Goal: Information Seeking & Learning: Learn about a topic

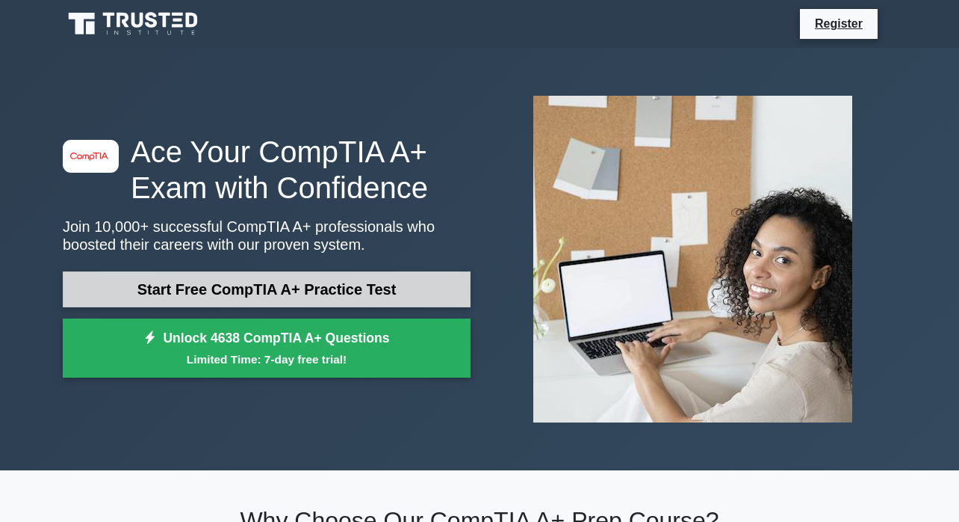
click at [175, 286] on link "Start Free CompTIA A+ Practice Test" at bounding box center [267, 289] width 408 height 36
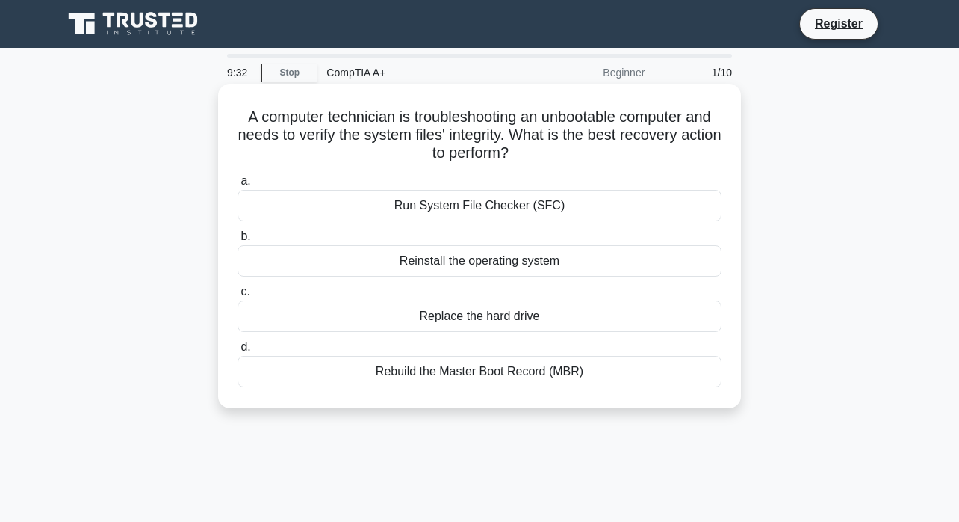
click at [434, 377] on div "Rebuild the Master Boot Record (MBR)" at bounding box center [480, 371] width 484 height 31
click at [238, 352] on input "d. Rebuild the Master Boot Record (MBR)" at bounding box center [238, 347] width 0 height 10
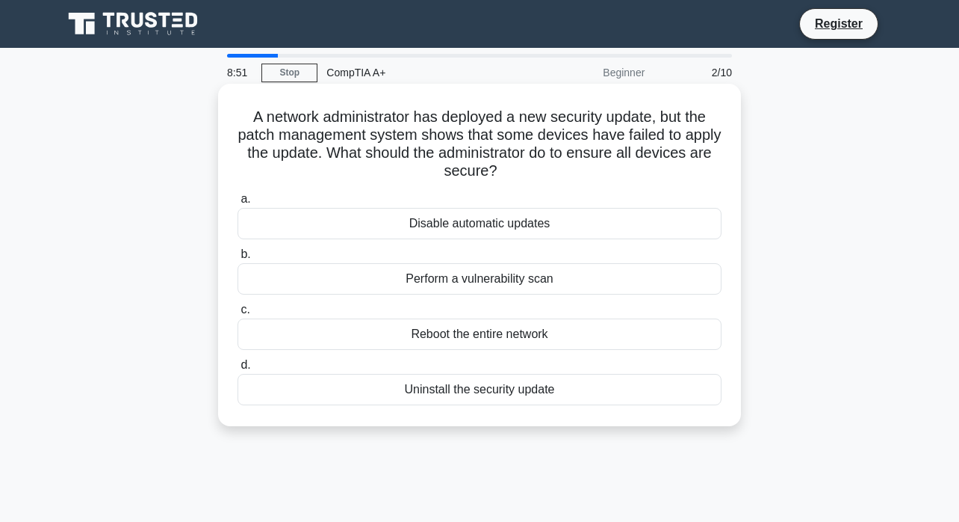
click at [439, 333] on div "Reboot the entire network" at bounding box center [480, 333] width 484 height 31
click at [238, 315] on input "c. Reboot the entire network" at bounding box center [238, 310] width 0 height 10
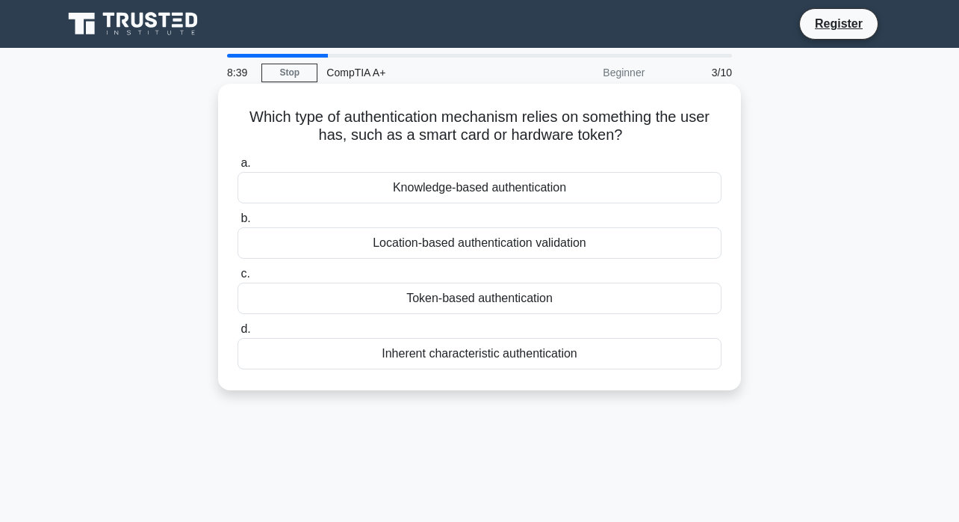
click at [436, 297] on div "Token-based authentication" at bounding box center [480, 297] width 484 height 31
click at [238, 279] on input "c. Token-based authentication" at bounding box center [238, 274] width 0 height 10
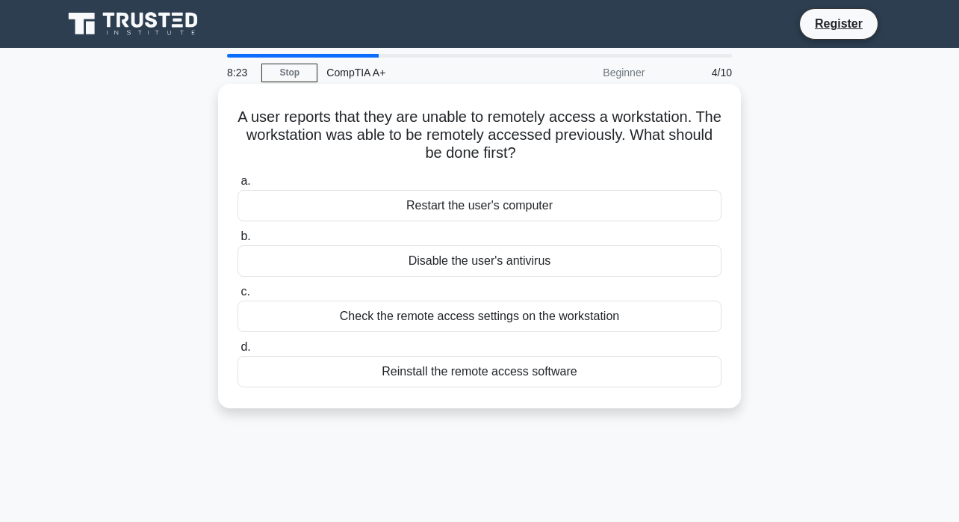
click at [482, 205] on div "Restart the user's computer" at bounding box center [480, 205] width 484 height 31
click at [238, 186] on input "a. Restart the user's computer" at bounding box center [238, 181] width 0 height 10
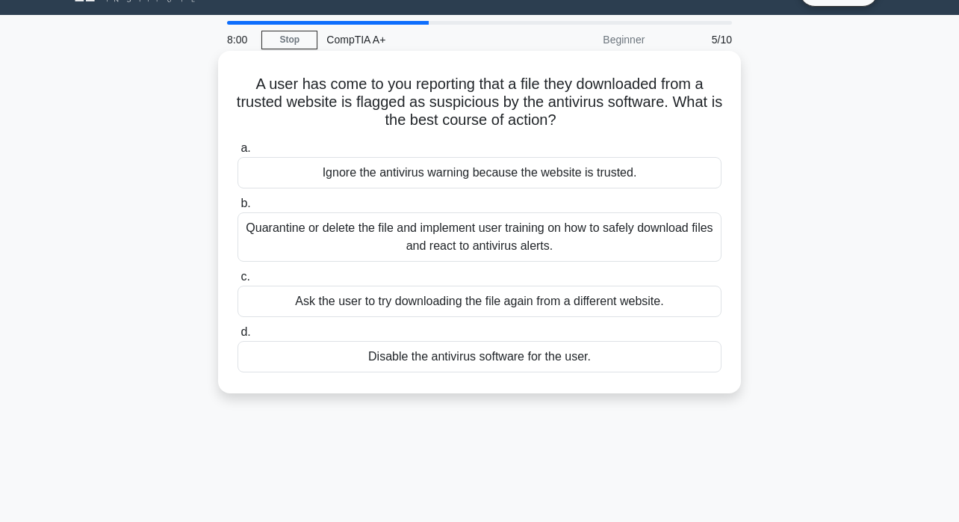
scroll to position [40, 0]
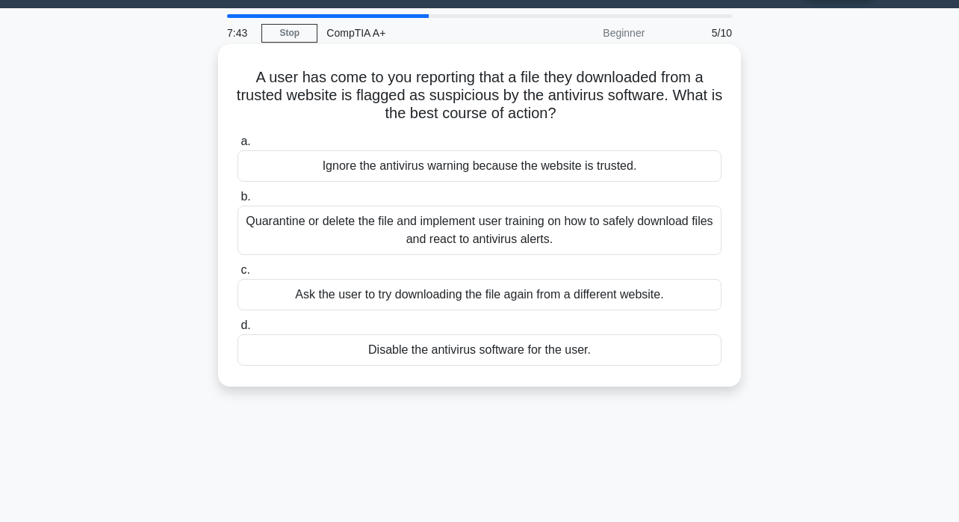
click at [500, 167] on div "Ignore the antivirus warning because the website is trusted." at bounding box center [480, 165] width 484 height 31
click at [238, 146] on input "a. Ignore the antivirus warning because the website is trusted." at bounding box center [238, 142] width 0 height 10
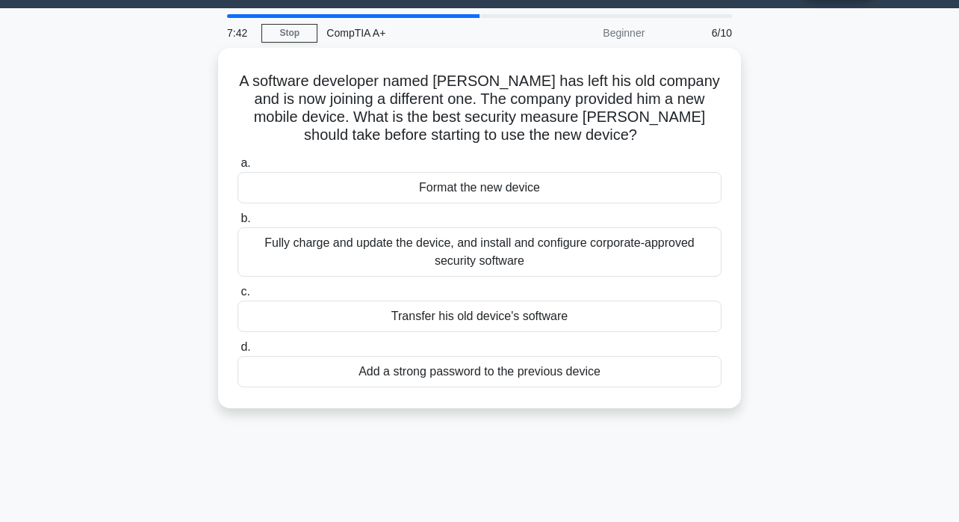
scroll to position [0, 0]
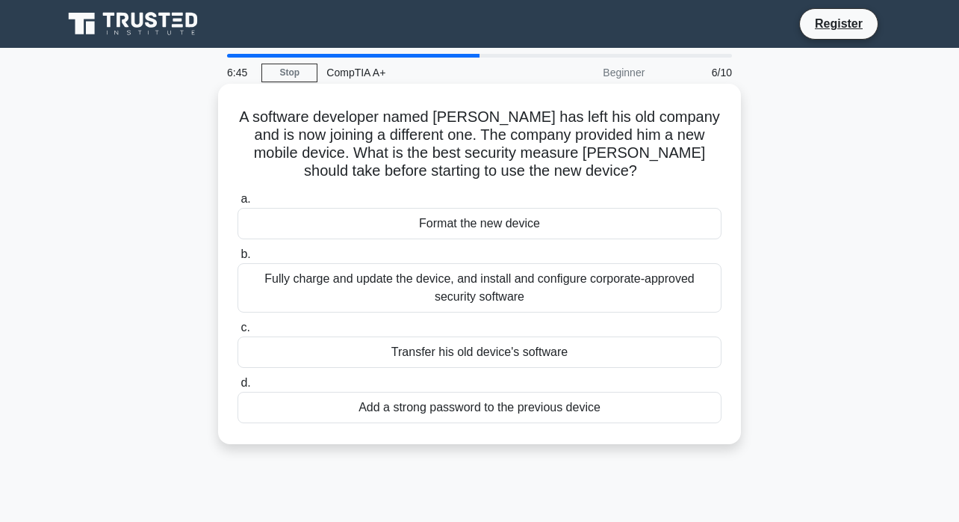
click at [467, 279] on div "Fully charge and update the device, and install and configure corporate-approve…" at bounding box center [480, 287] width 484 height 49
click at [238, 259] on input "b. Fully charge and update the device, and install and configure corporate-appr…" at bounding box center [238, 255] width 0 height 10
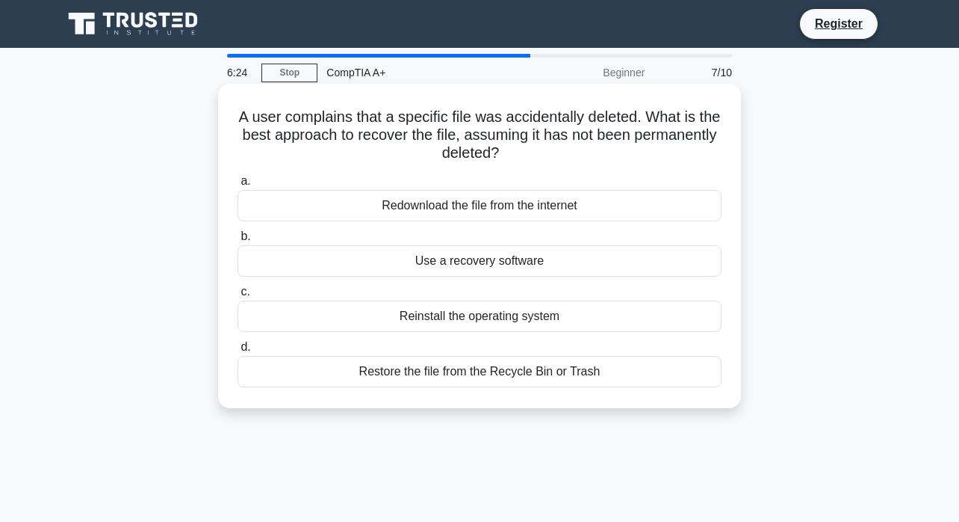
click at [491, 373] on div "Restore the file from the Recycle Bin or Trash" at bounding box center [480, 371] width 484 height 31
click at [238, 352] on input "d. Restore the file from the Recycle Bin or Trash" at bounding box center [238, 347] width 0 height 10
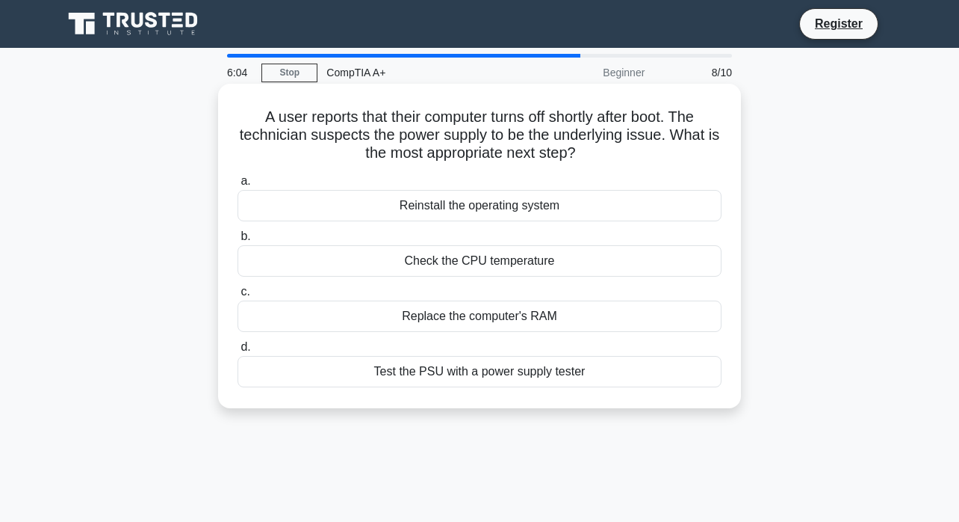
click at [534, 369] on div "Test the PSU with a power supply tester" at bounding box center [480, 371] width 484 height 31
click at [238, 352] on input "d. Test the PSU with a power supply tester" at bounding box center [238, 347] width 0 height 10
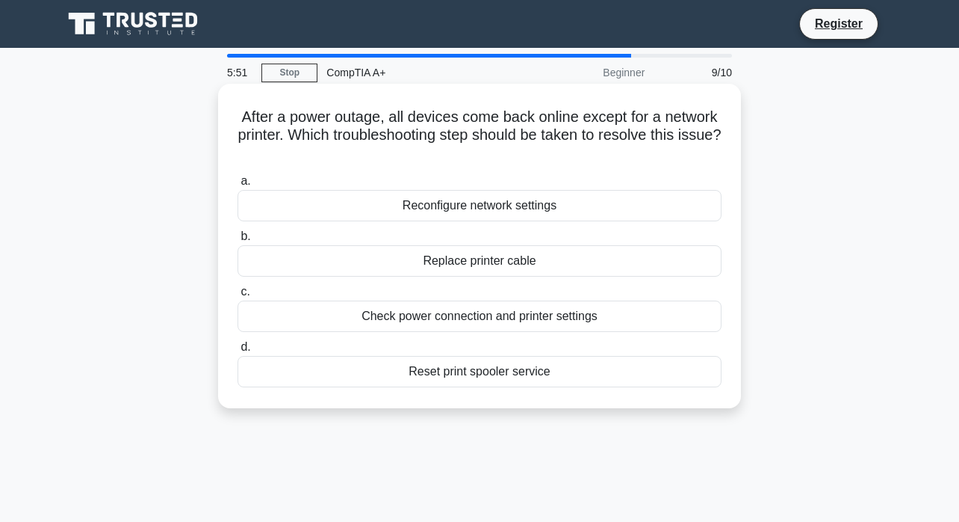
click at [590, 320] on div "Check power connection and printer settings" at bounding box center [480, 315] width 484 height 31
click at [238, 297] on input "c. Check power connection and printer settings" at bounding box center [238, 292] width 0 height 10
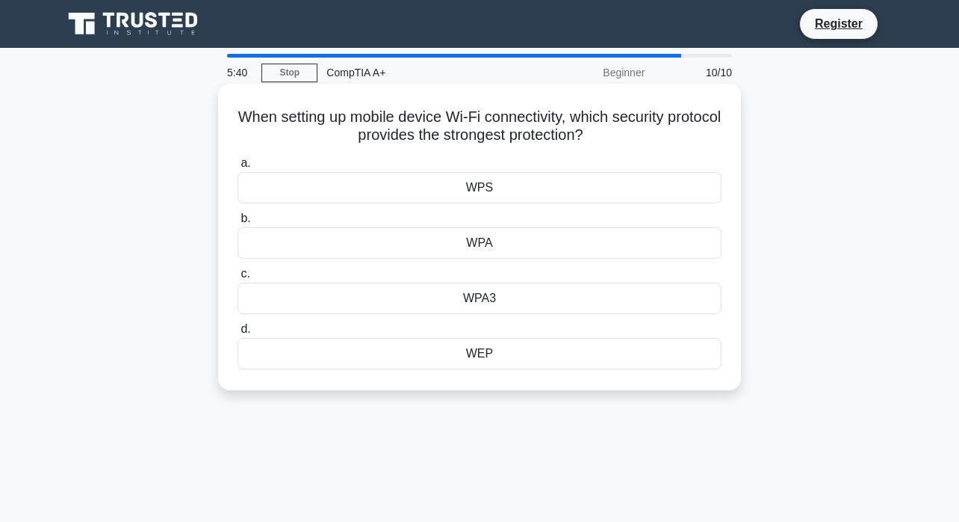
click at [494, 347] on div "WEP" at bounding box center [480, 353] width 484 height 31
click at [238, 334] on input "d. WEP" at bounding box center [238, 329] width 0 height 10
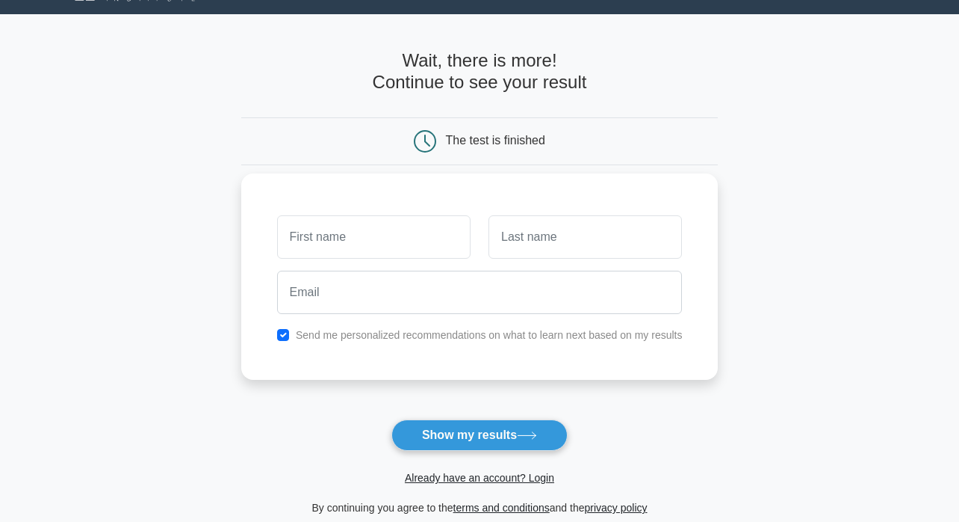
scroll to position [36, 0]
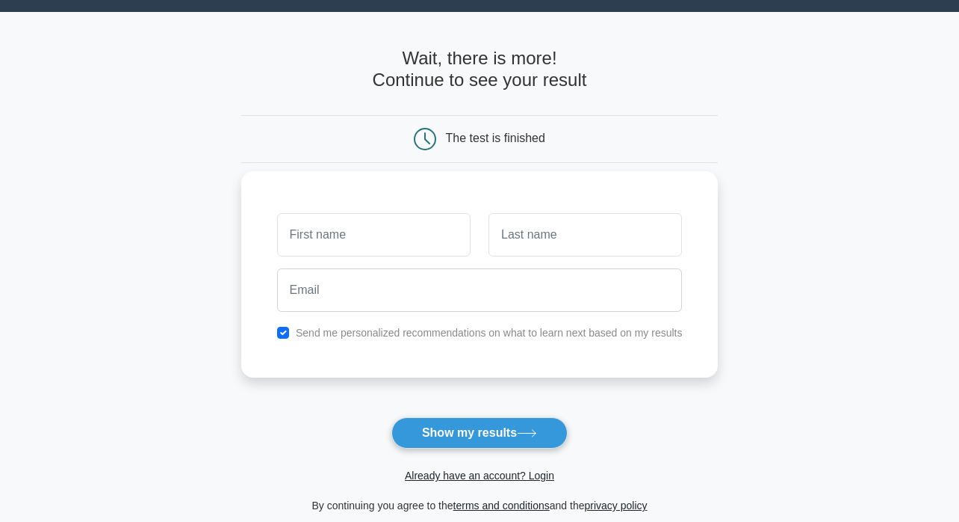
click at [430, 236] on input "text" at bounding box center [374, 234] width 194 height 43
type input "Md Anamul"
click at [501, 252] on input "text" at bounding box center [586, 234] width 194 height 43
type input "Haque"
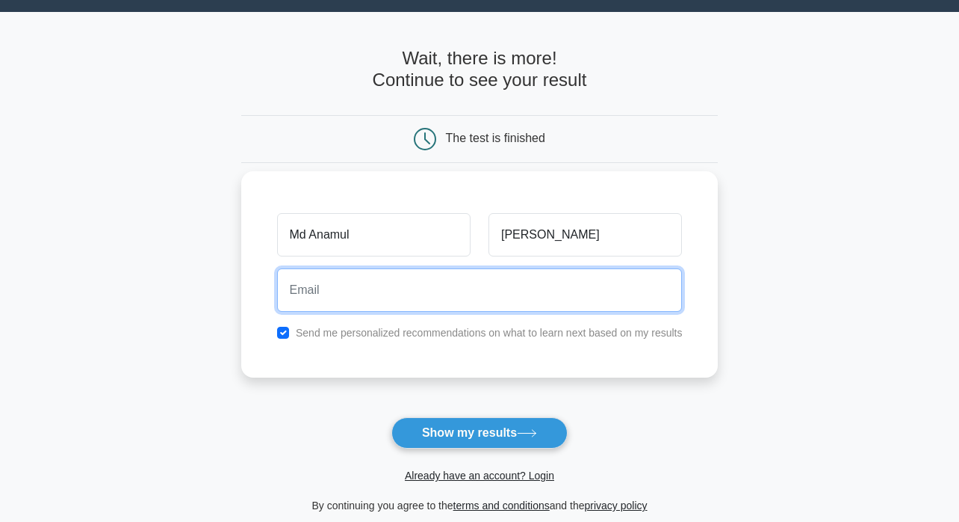
click at [480, 284] on input "email" at bounding box center [480, 289] width 406 height 43
type input "mdanamula136@gmail.com"
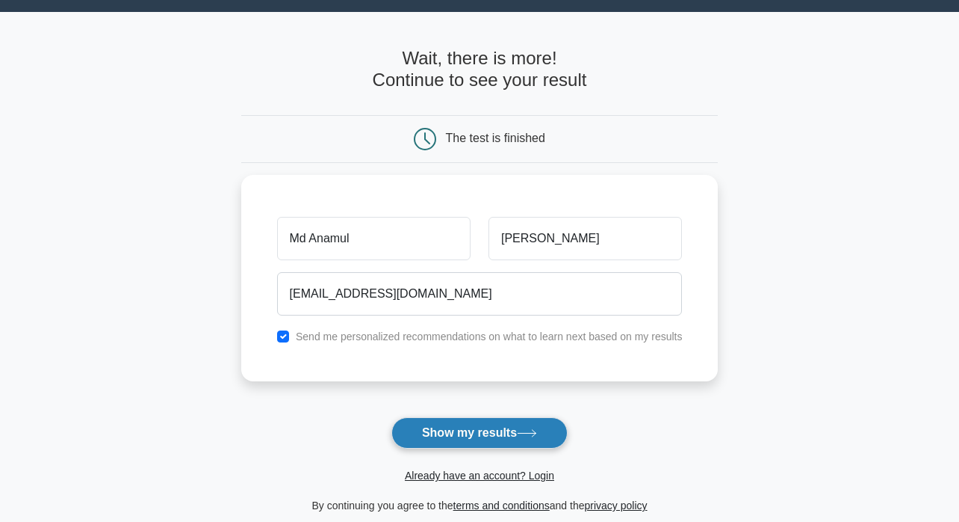
click at [486, 432] on button "Show my results" at bounding box center [480, 432] width 176 height 31
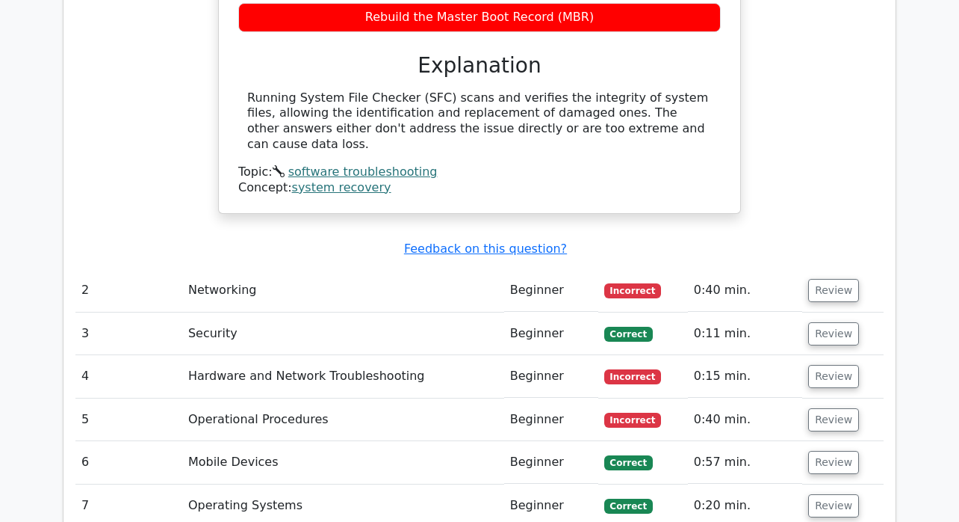
scroll to position [1590, 0]
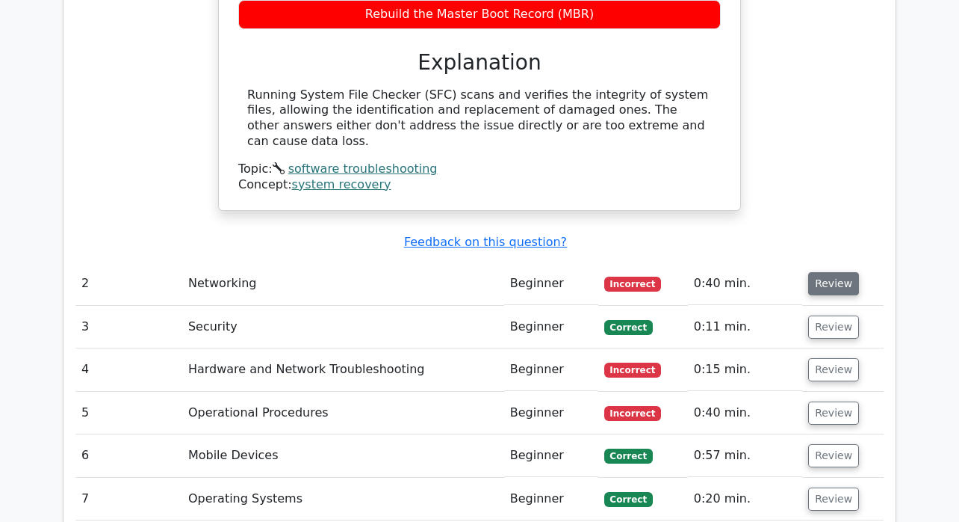
click at [826, 272] on button "Review" at bounding box center [834, 283] width 51 height 23
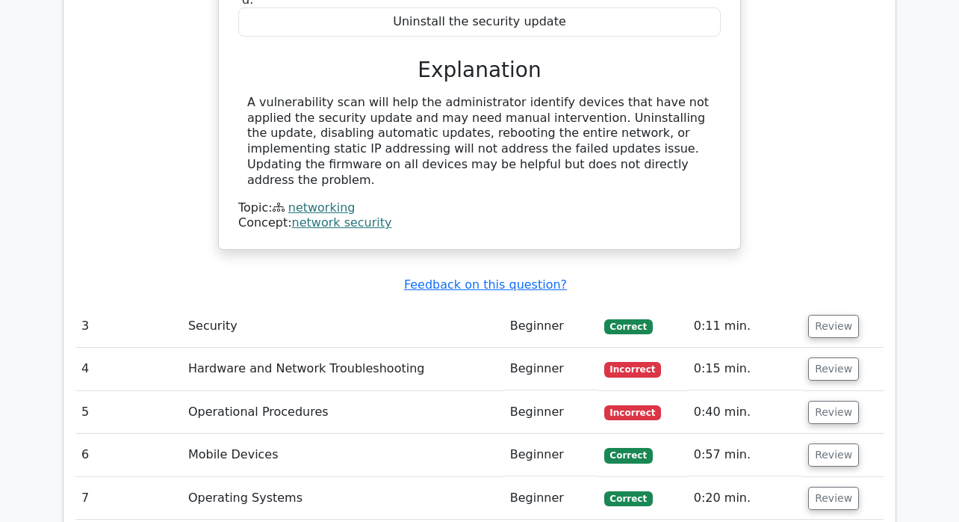
scroll to position [2177, 0]
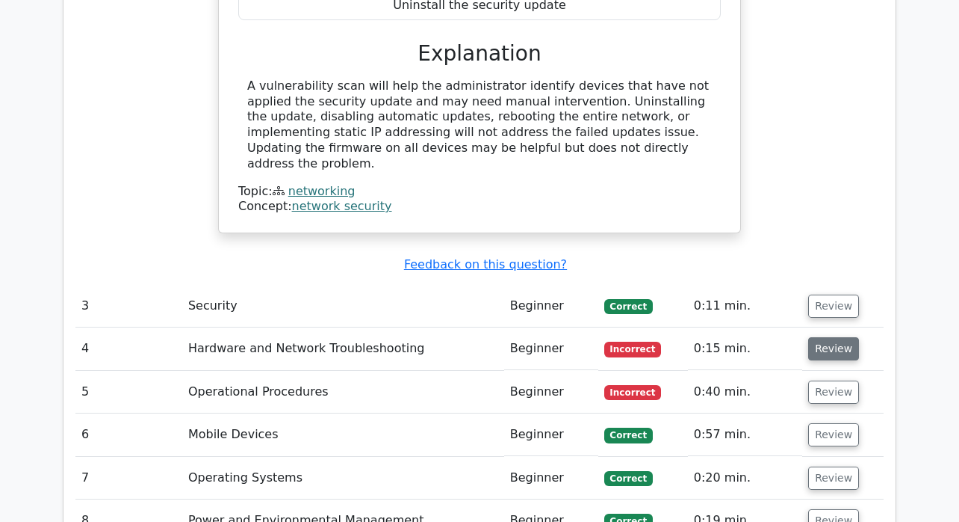
click at [823, 337] on button "Review" at bounding box center [834, 348] width 51 height 23
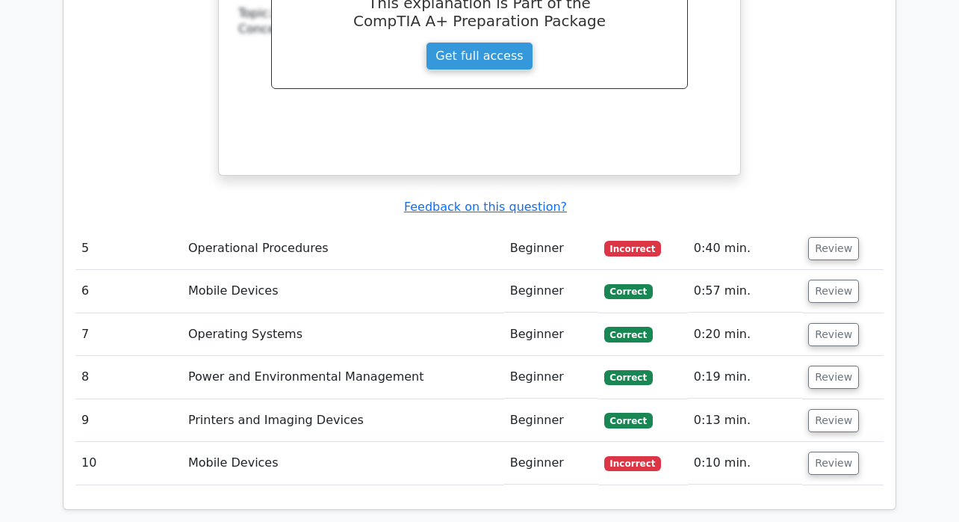
scroll to position [2947, 0]
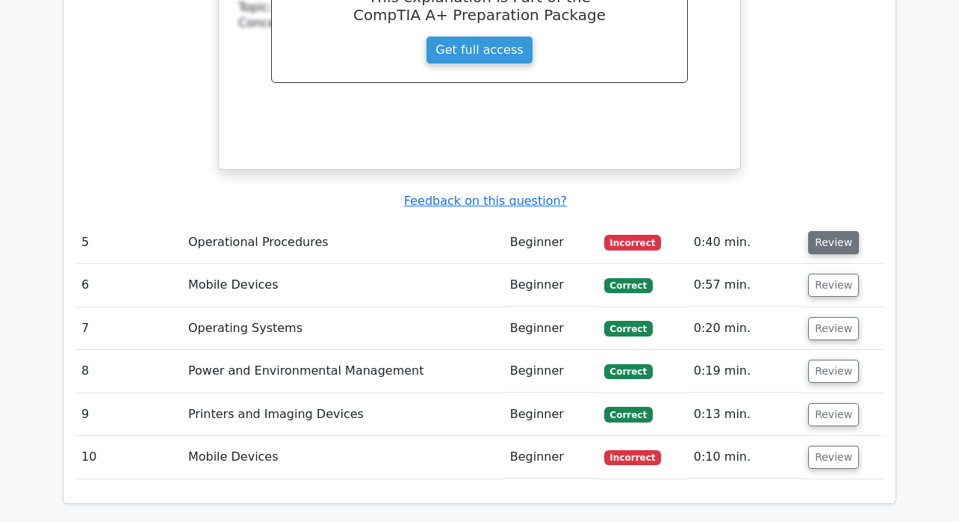
click at [829, 231] on button "Review" at bounding box center [834, 242] width 51 height 23
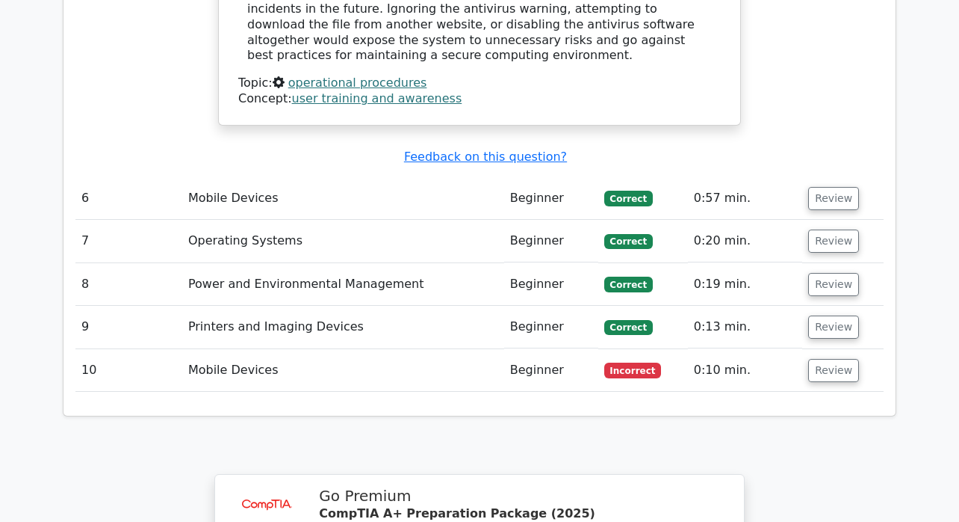
scroll to position [3684, 0]
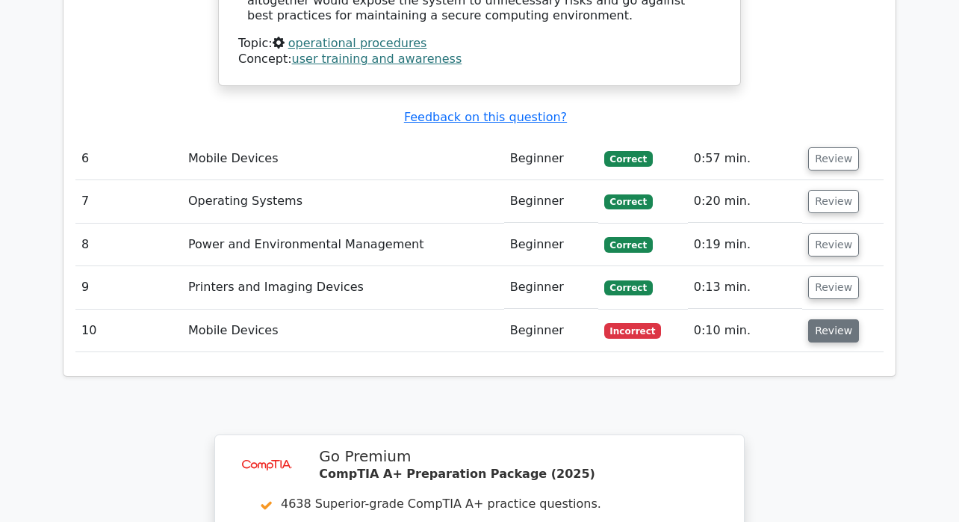
click at [832, 319] on button "Review" at bounding box center [834, 330] width 51 height 23
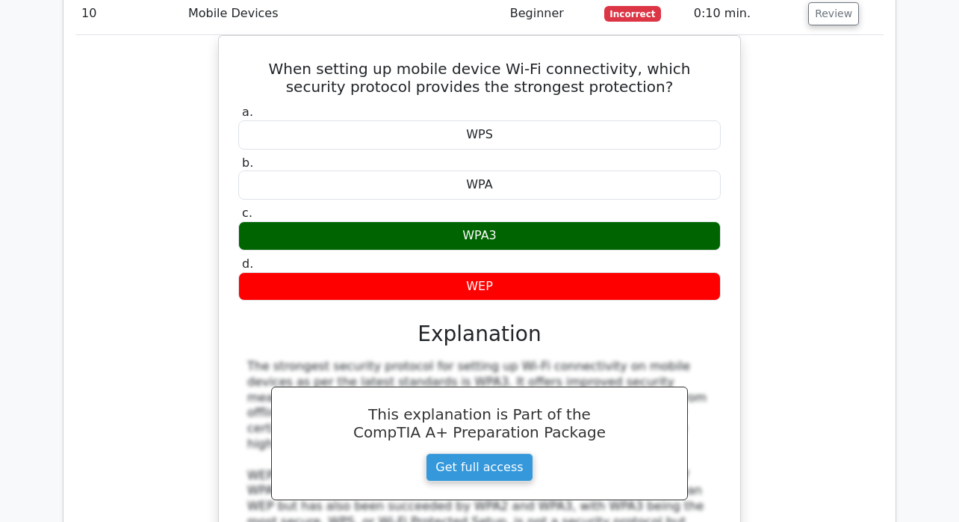
scroll to position [4530, 0]
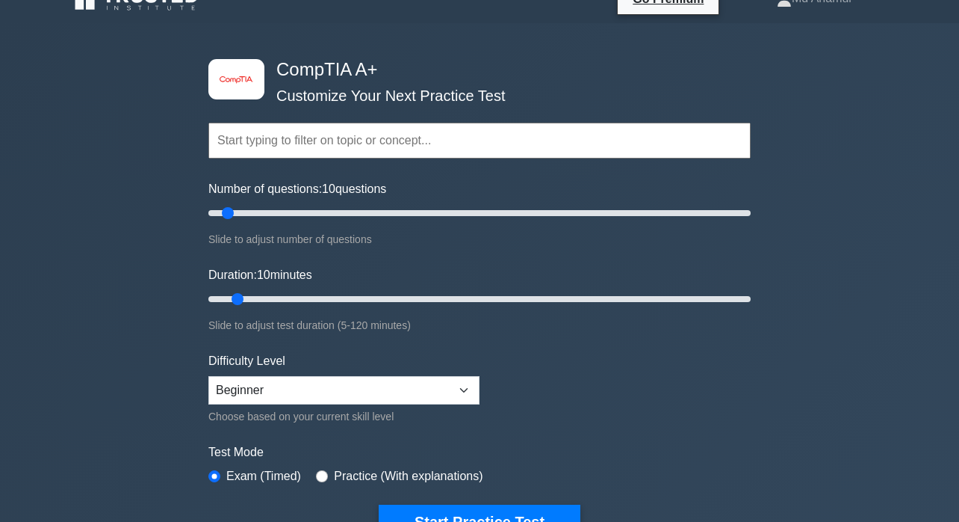
scroll to position [45, 0]
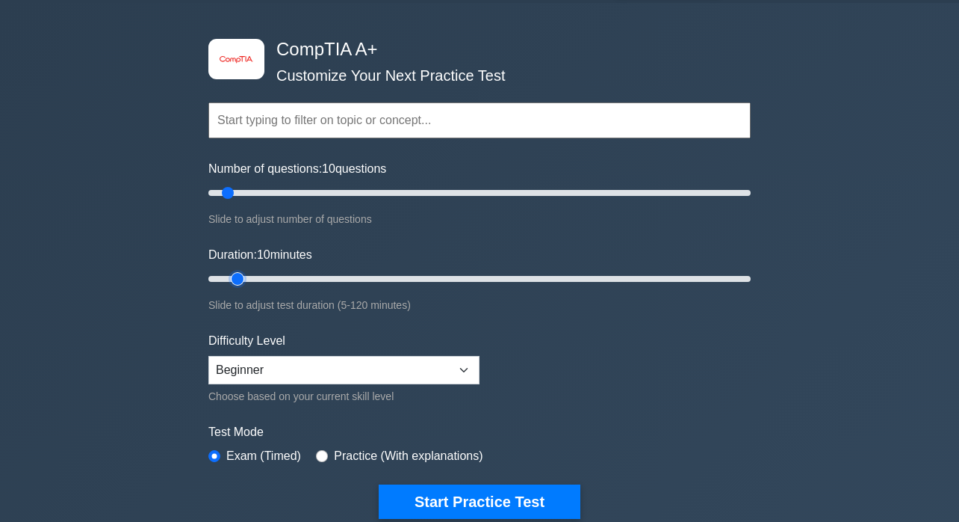
click at [229, 279] on input "Duration: 10 minutes" at bounding box center [479, 279] width 543 height 18
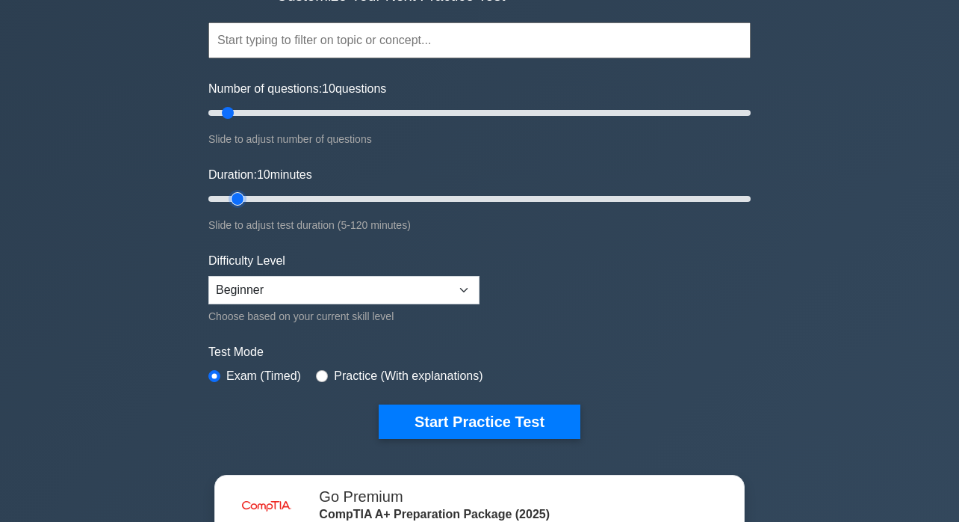
scroll to position [139, 0]
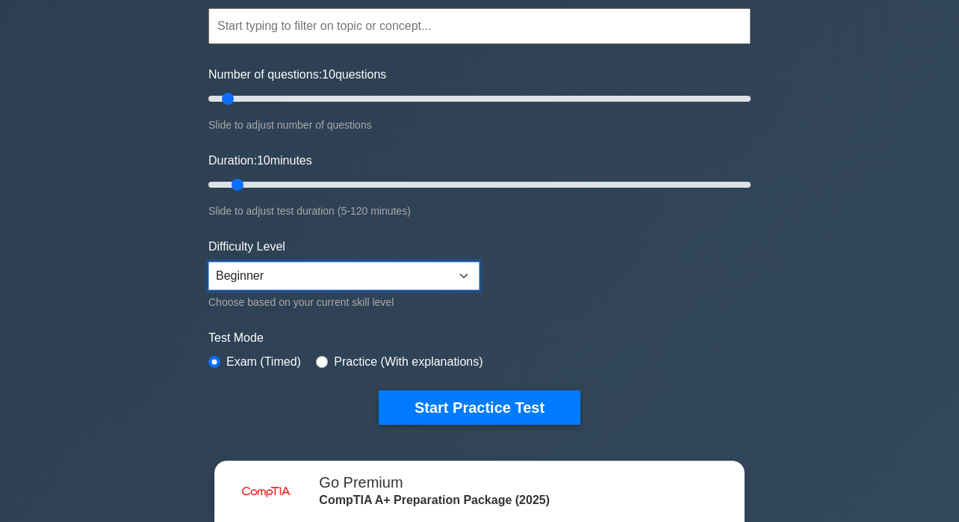
click at [350, 279] on select "Beginner Intermediate Expert" at bounding box center [343, 276] width 271 height 28
select select "expert"
click at [208, 262] on select "Beginner Intermediate Expert" at bounding box center [343, 276] width 271 height 28
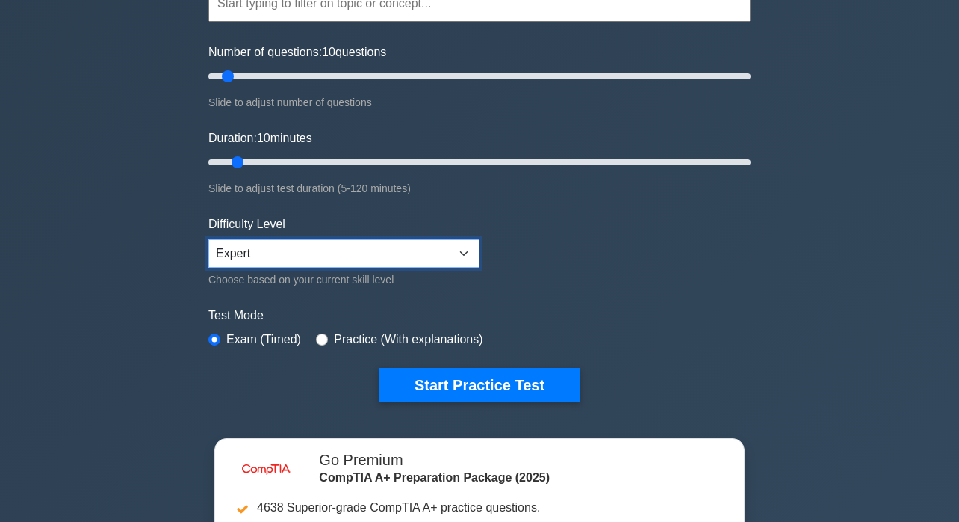
scroll to position [183, 0]
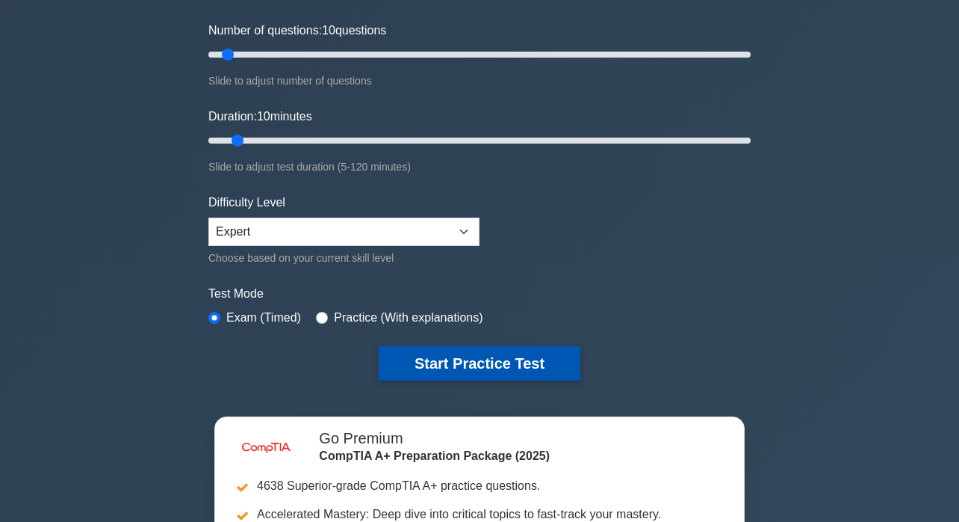
click at [504, 359] on button "Start Practice Test" at bounding box center [480, 363] width 202 height 34
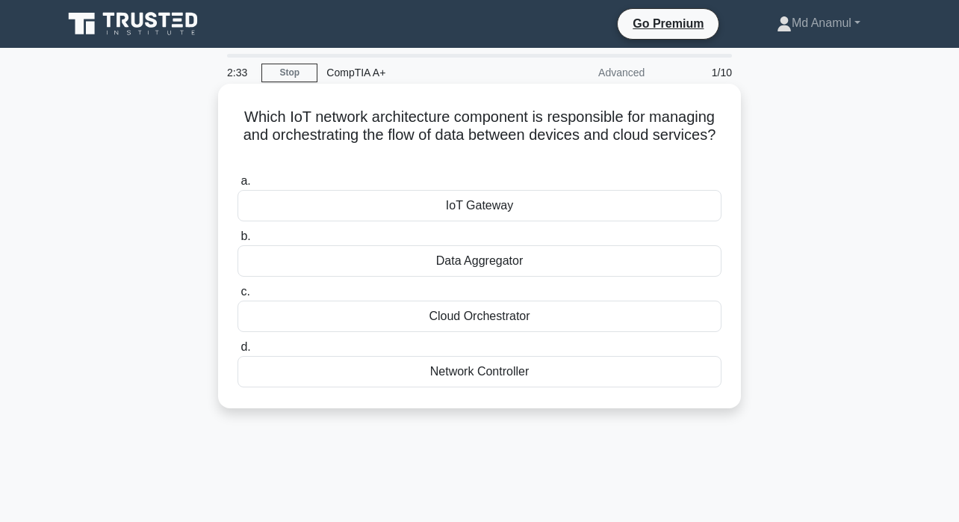
click at [507, 211] on div "IoT Gateway" at bounding box center [480, 205] width 484 height 31
click at [238, 186] on input "a. IoT Gateway" at bounding box center [238, 181] width 0 height 10
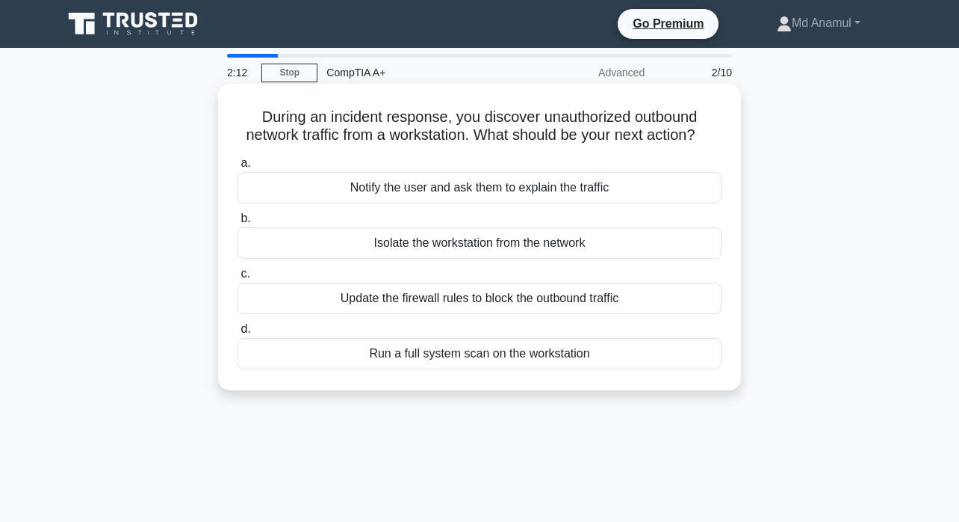
click at [528, 305] on div "Update the firewall rules to block the outbound traffic" at bounding box center [480, 297] width 484 height 31
click at [238, 279] on input "c. Update the firewall rules to block the outbound traffic" at bounding box center [238, 274] width 0 height 10
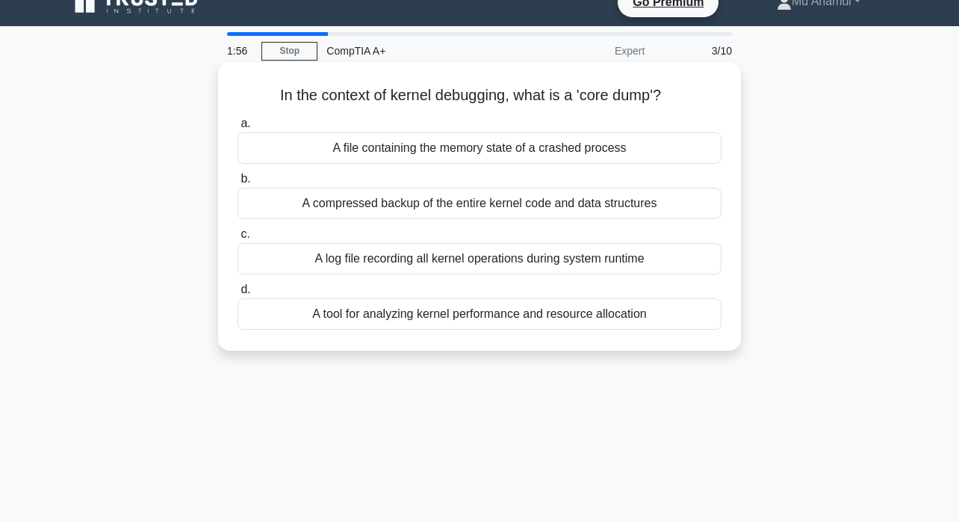
scroll to position [25, 0]
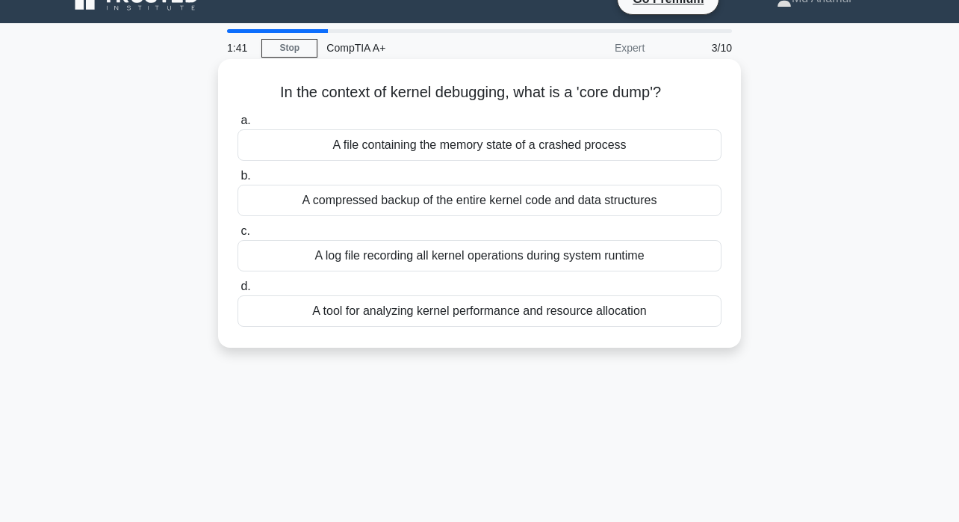
click at [486, 256] on div "A log file recording all kernel operations during system runtime" at bounding box center [480, 255] width 484 height 31
click at [238, 236] on input "c. A log file recording all kernel operations during system runtime" at bounding box center [238, 231] width 0 height 10
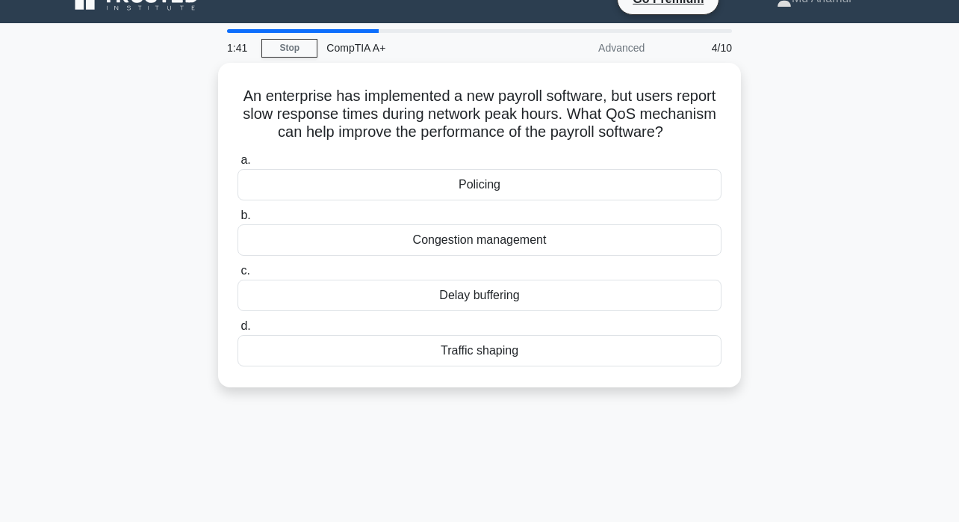
scroll to position [0, 0]
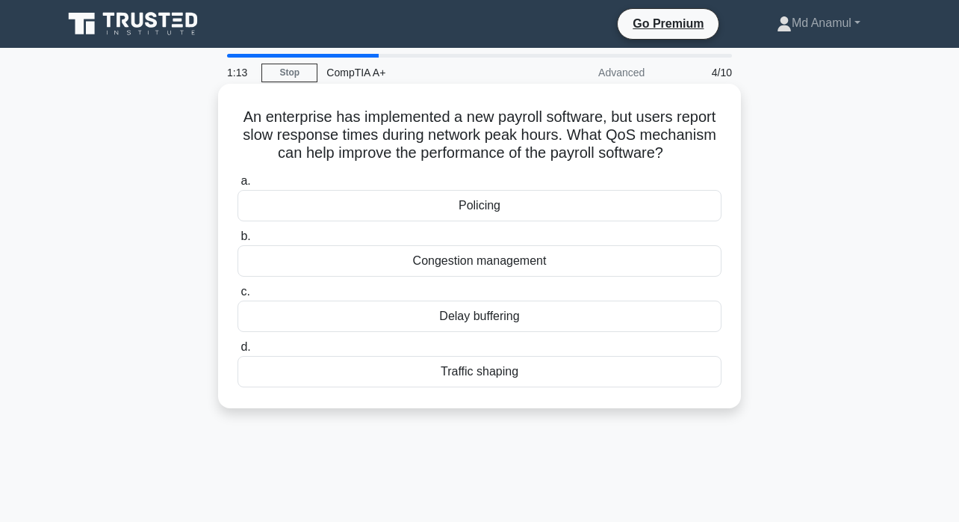
click at [512, 368] on div "Traffic shaping" at bounding box center [480, 371] width 484 height 31
click at [238, 352] on input "d. Traffic shaping" at bounding box center [238, 347] width 0 height 10
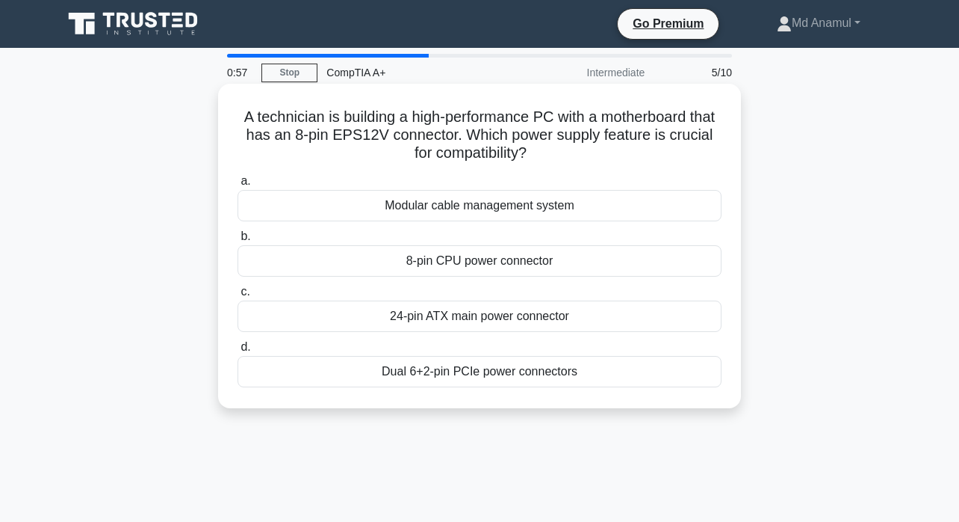
click at [594, 264] on div "8-pin CPU power connector" at bounding box center [480, 260] width 484 height 31
click at [238, 241] on input "b. 8-pin CPU power connector" at bounding box center [238, 237] width 0 height 10
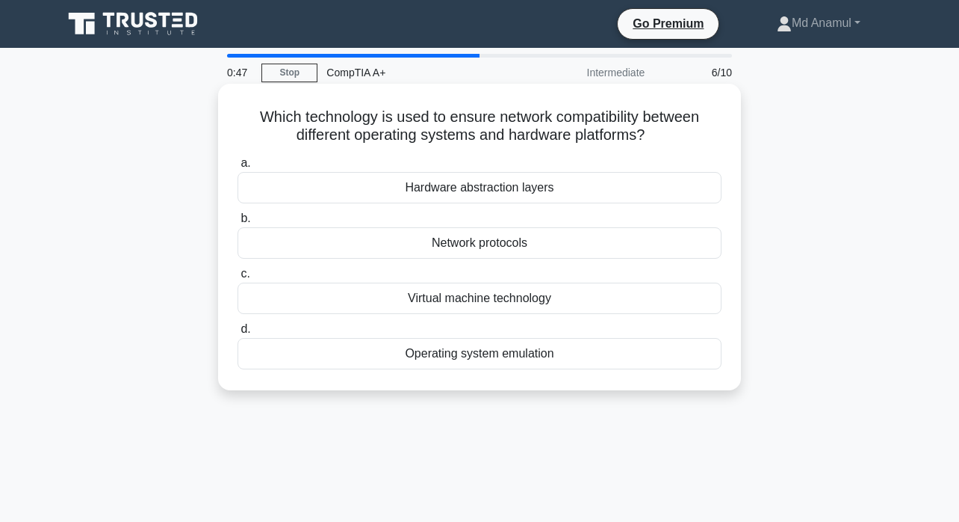
click at [548, 244] on div "Network protocols" at bounding box center [480, 242] width 484 height 31
click at [238, 223] on input "b. Network protocols" at bounding box center [238, 219] width 0 height 10
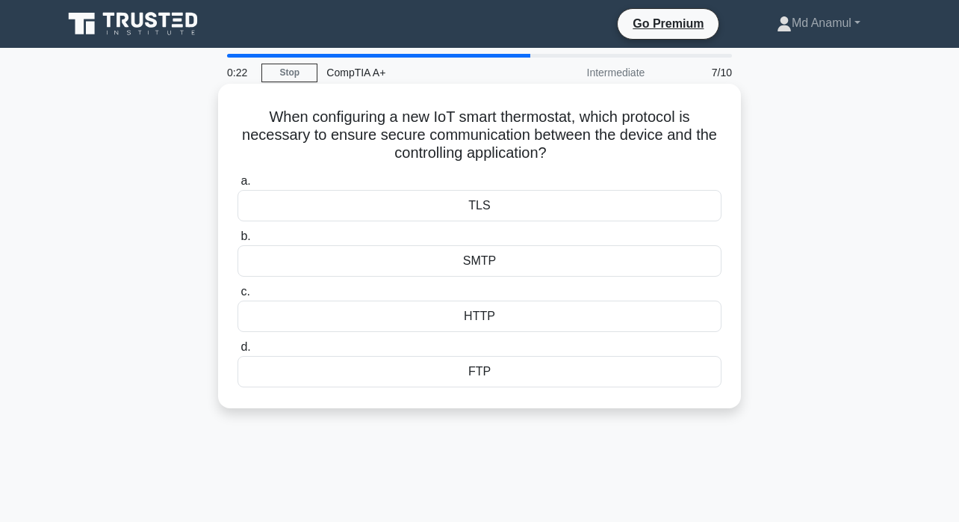
click at [525, 312] on div "HTTP" at bounding box center [480, 315] width 484 height 31
click at [238, 297] on input "c. HTTP" at bounding box center [238, 292] width 0 height 10
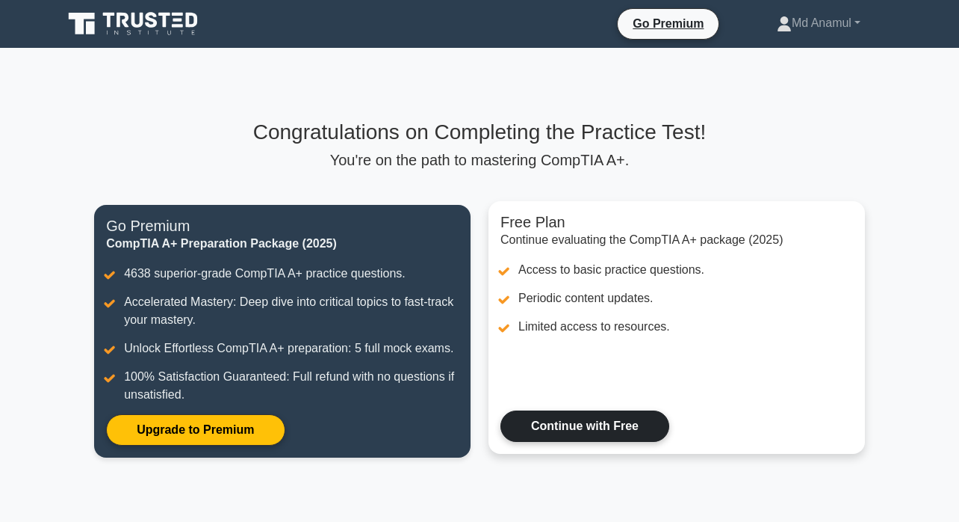
click at [574, 422] on link "Continue with Free" at bounding box center [585, 425] width 169 height 31
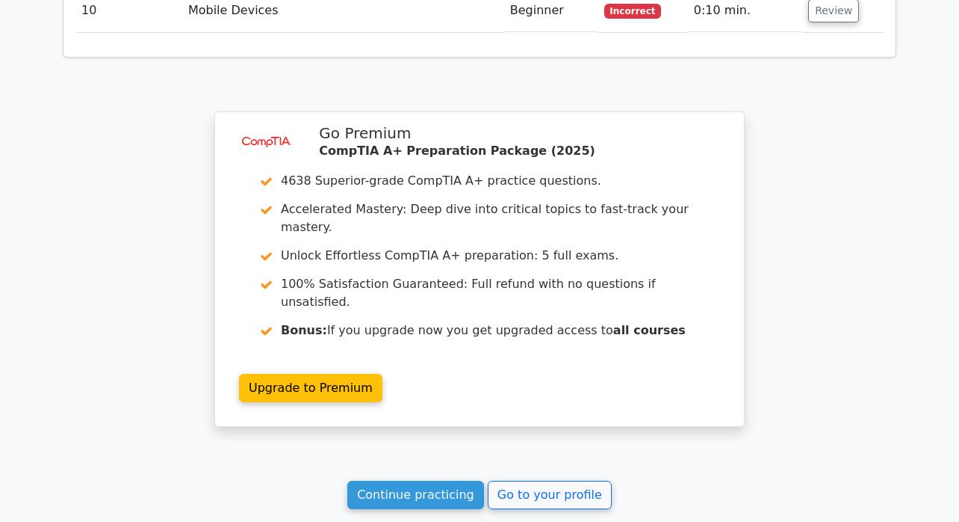
scroll to position [2323, 0]
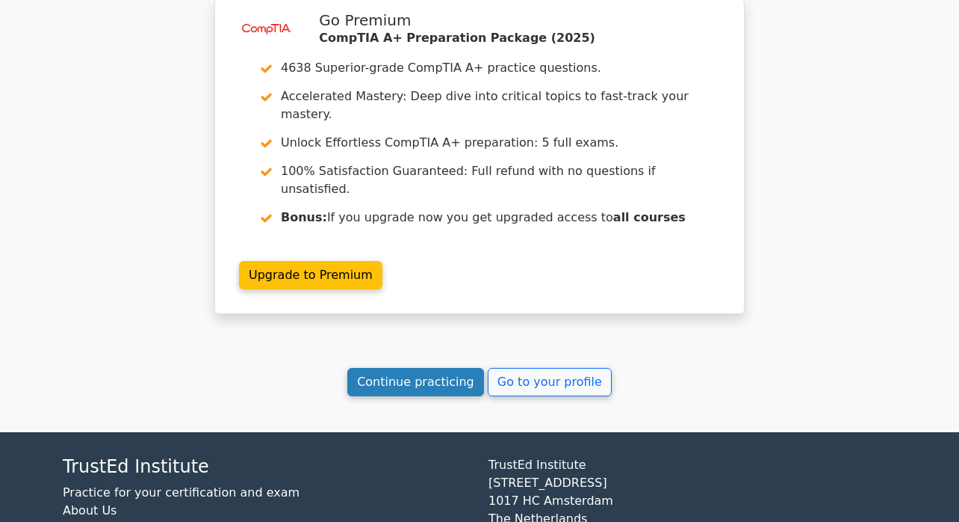
click at [440, 368] on link "Continue practicing" at bounding box center [415, 382] width 137 height 28
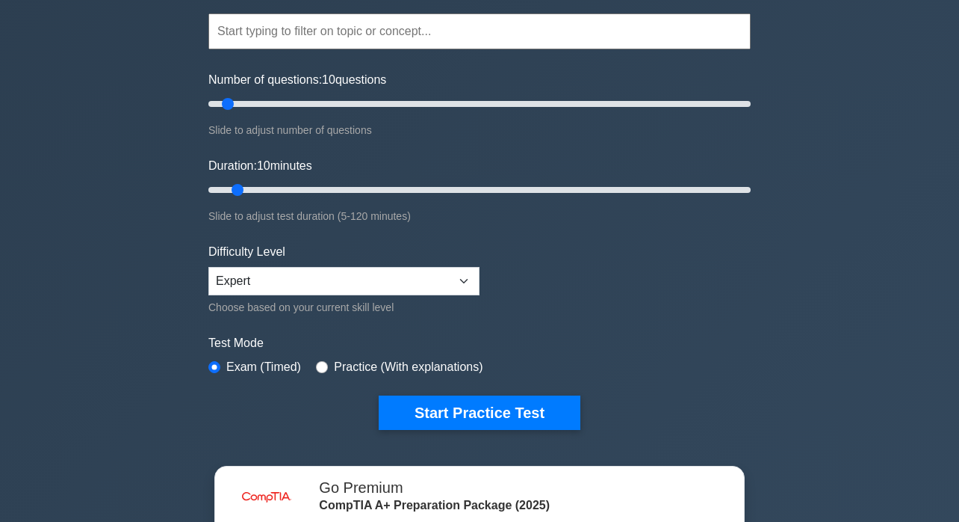
scroll to position [179, 0]
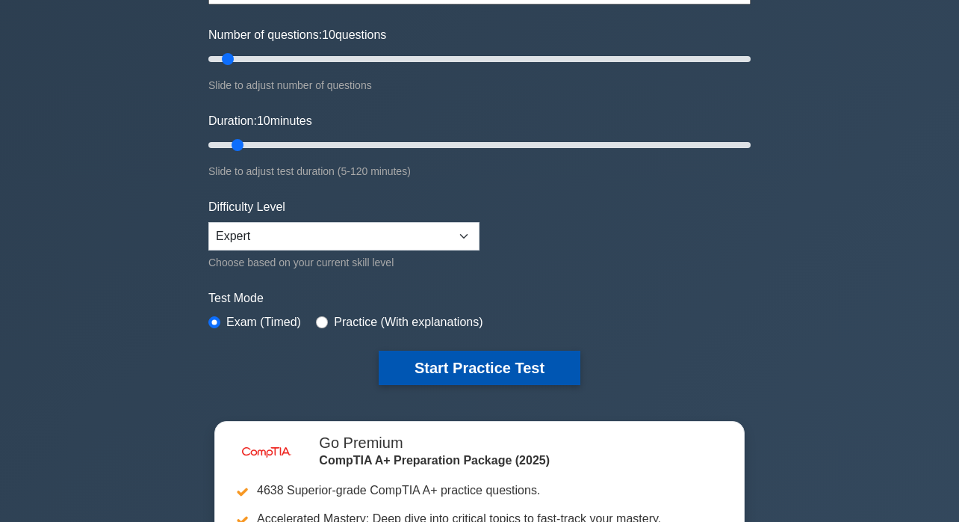
click at [432, 367] on button "Start Practice Test" at bounding box center [480, 367] width 202 height 34
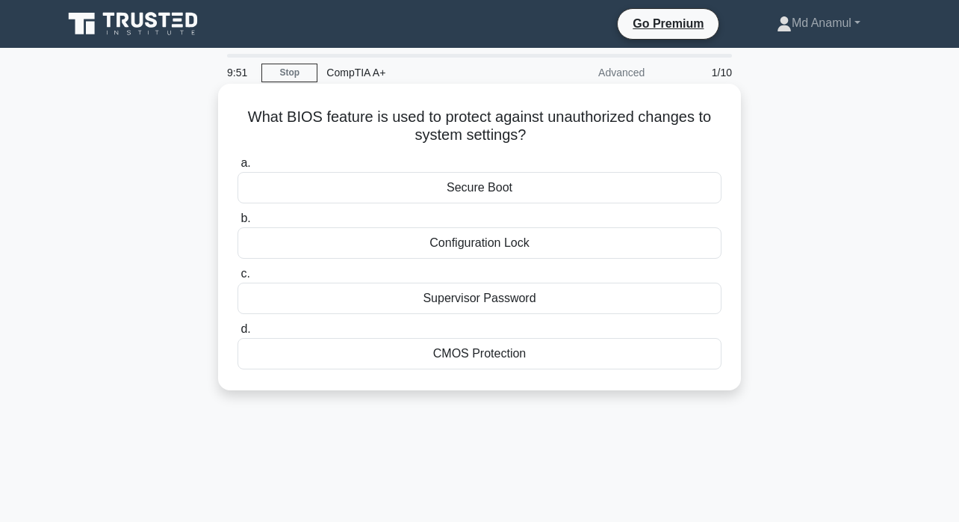
click at [478, 182] on div "Secure Boot" at bounding box center [480, 187] width 484 height 31
click at [238, 168] on input "a. Secure Boot" at bounding box center [238, 163] width 0 height 10
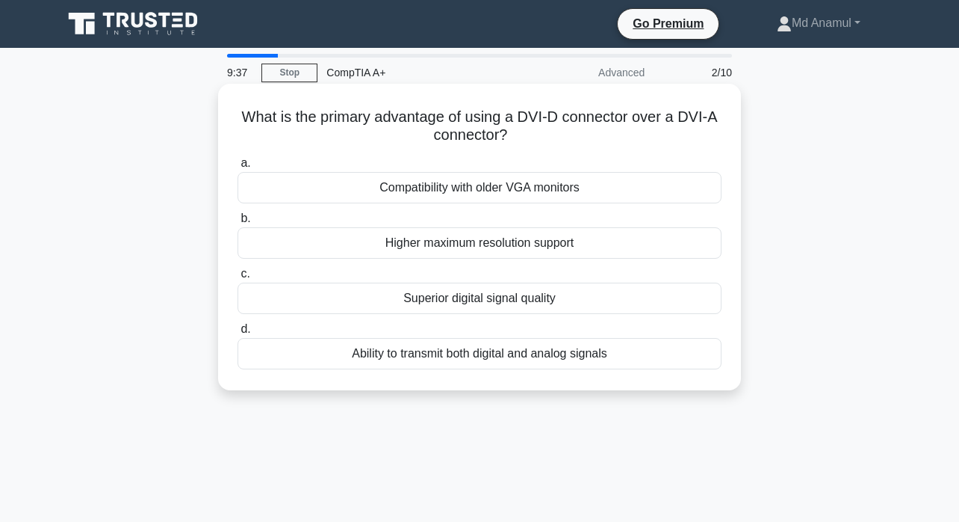
click at [481, 249] on div "Higher maximum resolution support" at bounding box center [480, 242] width 484 height 31
click at [238, 223] on input "b. Higher maximum resolution support" at bounding box center [238, 219] width 0 height 10
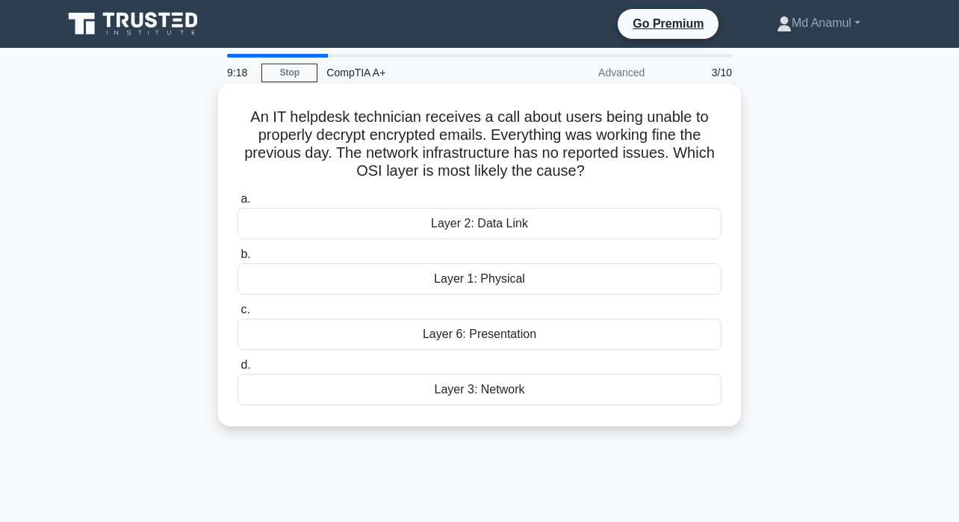
click at [487, 392] on div "Layer 3: Network" at bounding box center [480, 389] width 484 height 31
click at [238, 370] on input "d. Layer 3: Network" at bounding box center [238, 365] width 0 height 10
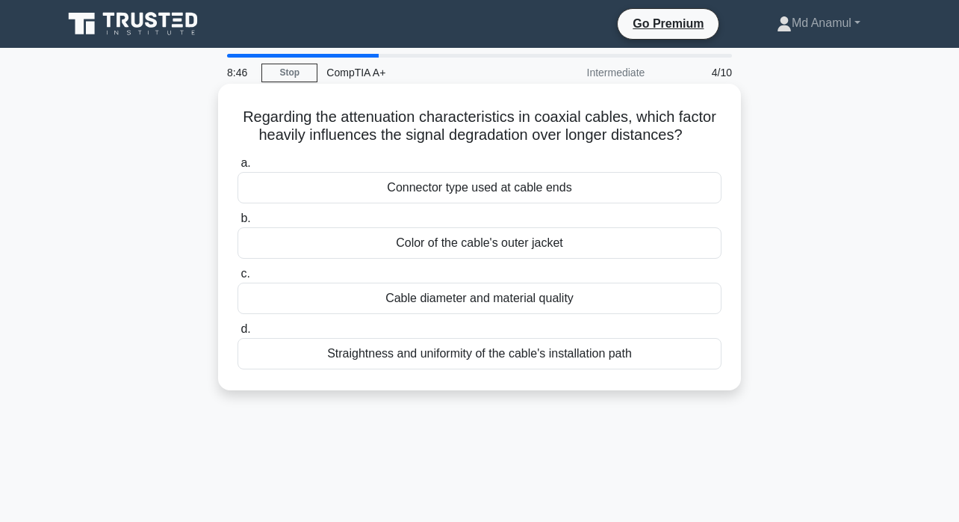
click at [501, 299] on div "Cable diameter and material quality" at bounding box center [480, 297] width 484 height 31
click at [238, 279] on input "c. Cable diameter and material quality" at bounding box center [238, 274] width 0 height 10
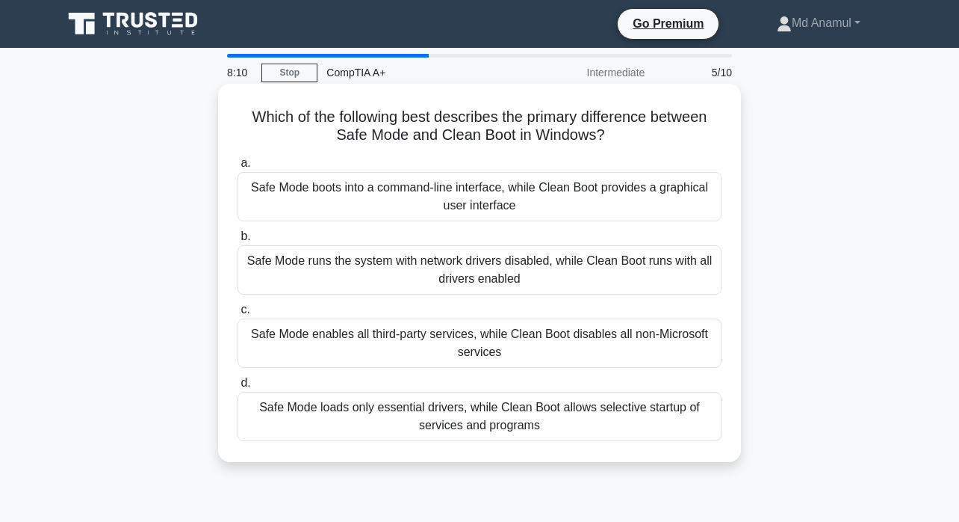
click at [433, 275] on div "Safe Mode runs the system with network drivers disabled, while Clean Boot runs …" at bounding box center [480, 269] width 484 height 49
click at [238, 241] on input "b. Safe Mode runs the system with network drivers disabled, while Clean Boot ru…" at bounding box center [238, 237] width 0 height 10
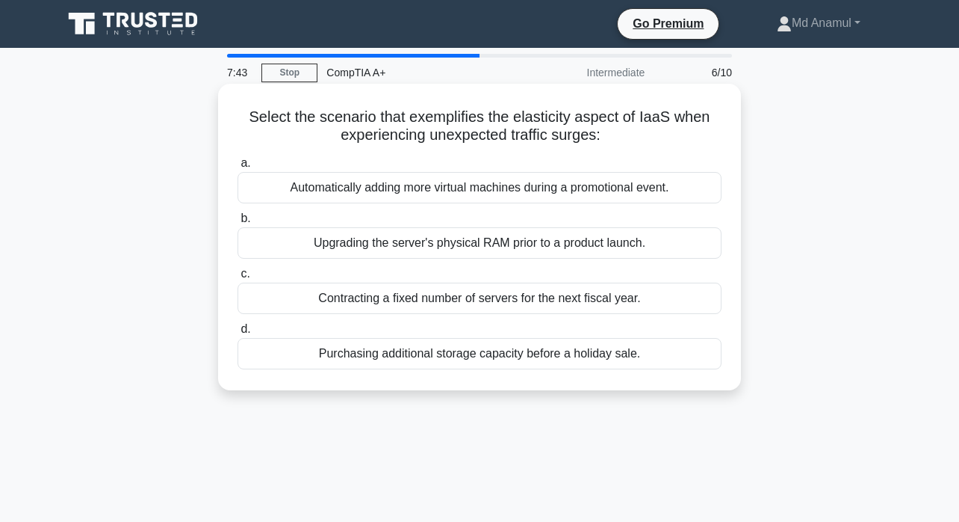
click at [554, 190] on div "Automatically adding more virtual machines during a promotional event." at bounding box center [480, 187] width 484 height 31
click at [238, 168] on input "a. Automatically adding more virtual machines during a promotional event." at bounding box center [238, 163] width 0 height 10
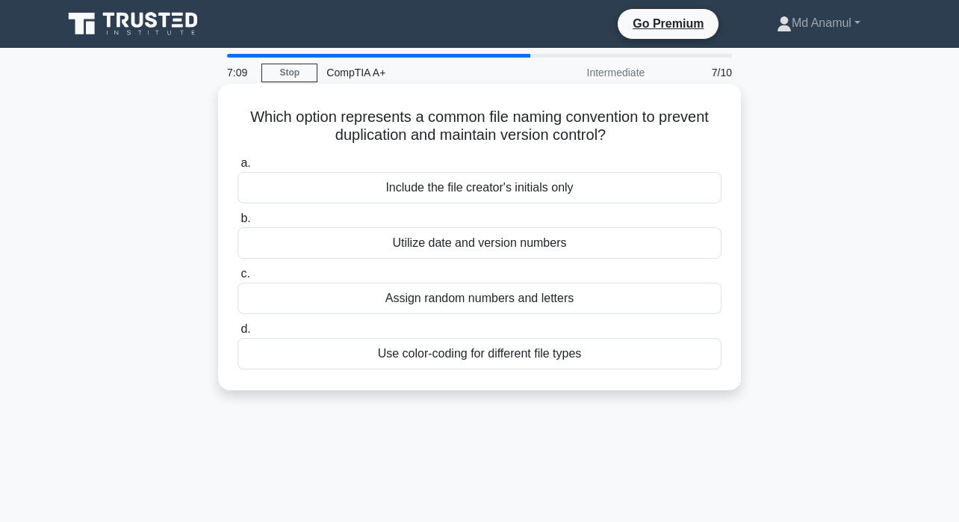
click at [420, 244] on div "Utilize date and version numbers" at bounding box center [480, 242] width 484 height 31
click at [238, 223] on input "b. Utilize date and version numbers" at bounding box center [238, 219] width 0 height 10
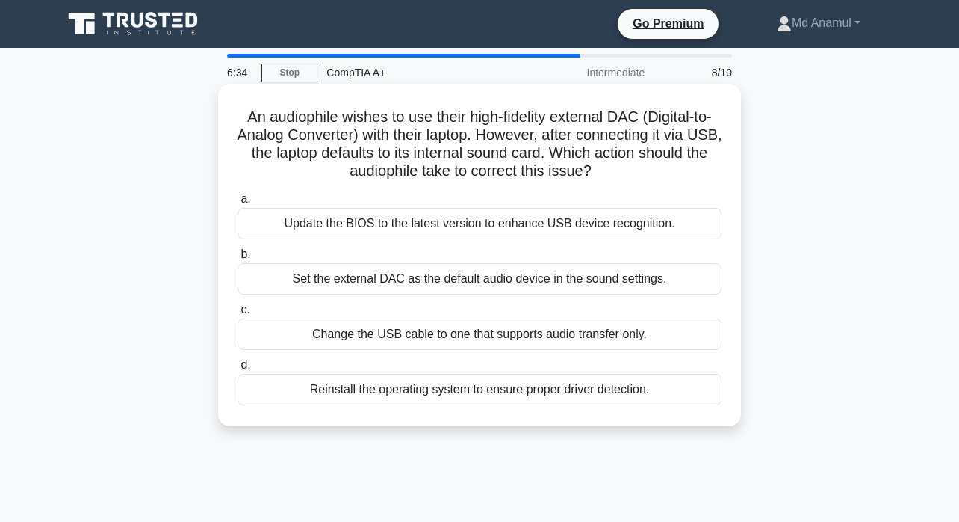
click at [440, 282] on div "Set the external DAC as the default audio device in the sound settings." at bounding box center [480, 278] width 484 height 31
click at [238, 259] on input "b. Set the external DAC as the default audio device in the sound settings." at bounding box center [238, 255] width 0 height 10
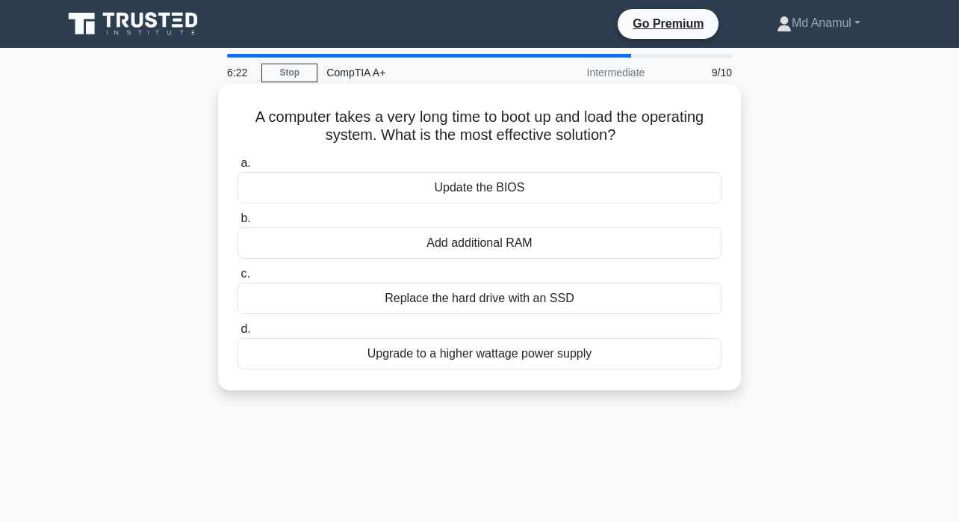
click at [486, 252] on div "Add additional RAM" at bounding box center [480, 242] width 484 height 31
click at [238, 223] on input "b. Add additional RAM" at bounding box center [238, 219] width 0 height 10
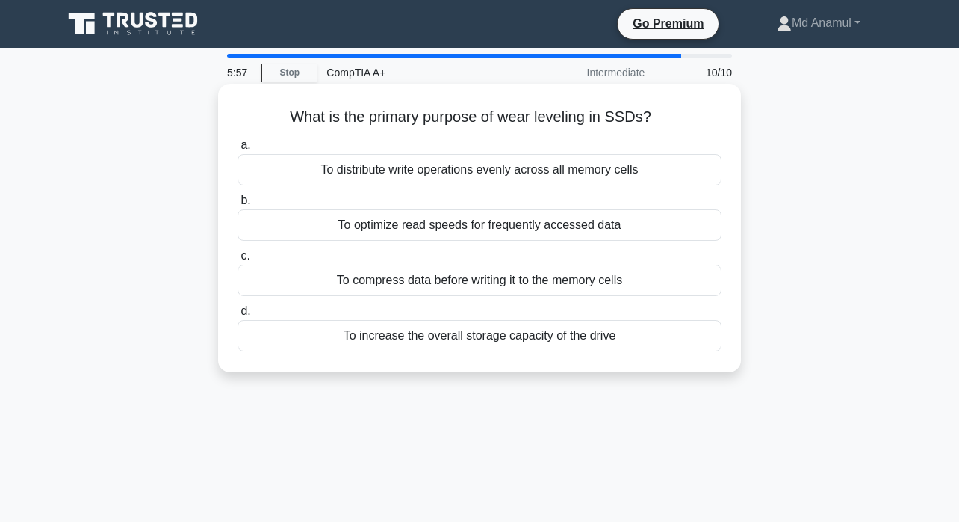
click at [451, 339] on div "To increase the overall storage capacity of the drive" at bounding box center [480, 335] width 484 height 31
click at [238, 316] on input "d. To increase the overall storage capacity of the drive" at bounding box center [238, 311] width 0 height 10
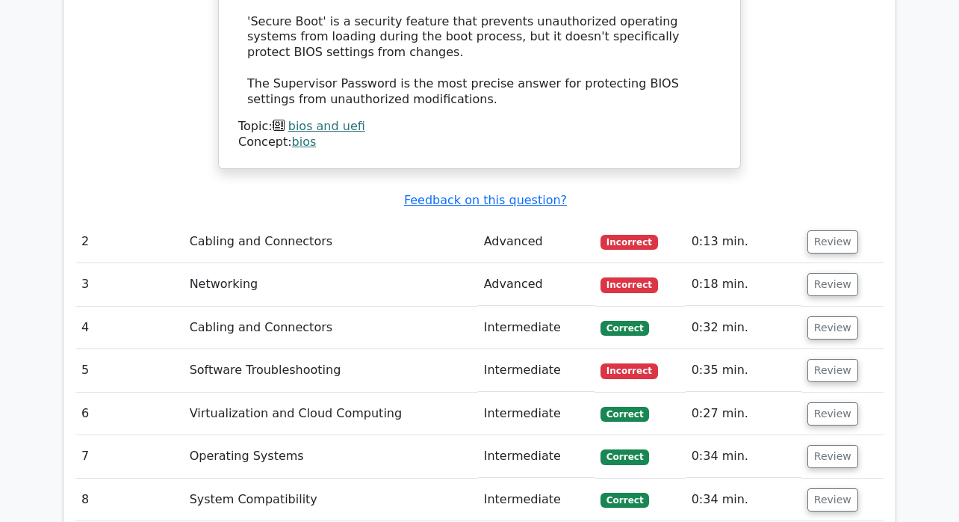
scroll to position [1938, 0]
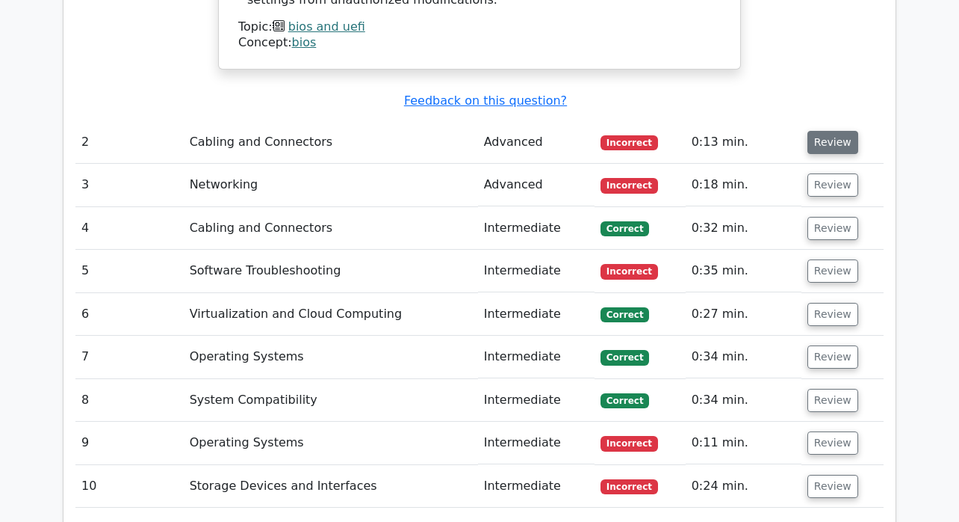
click at [826, 131] on button "Review" at bounding box center [833, 142] width 51 height 23
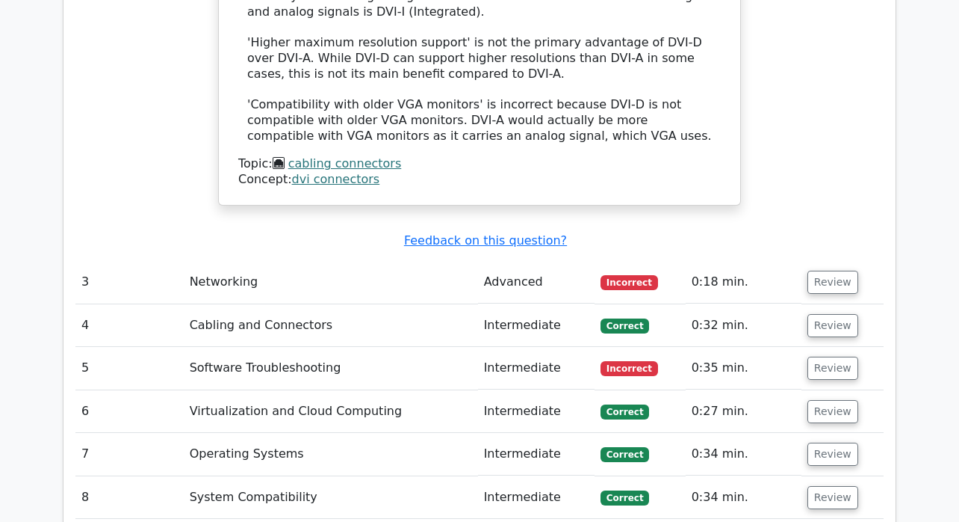
scroll to position [2628, 0]
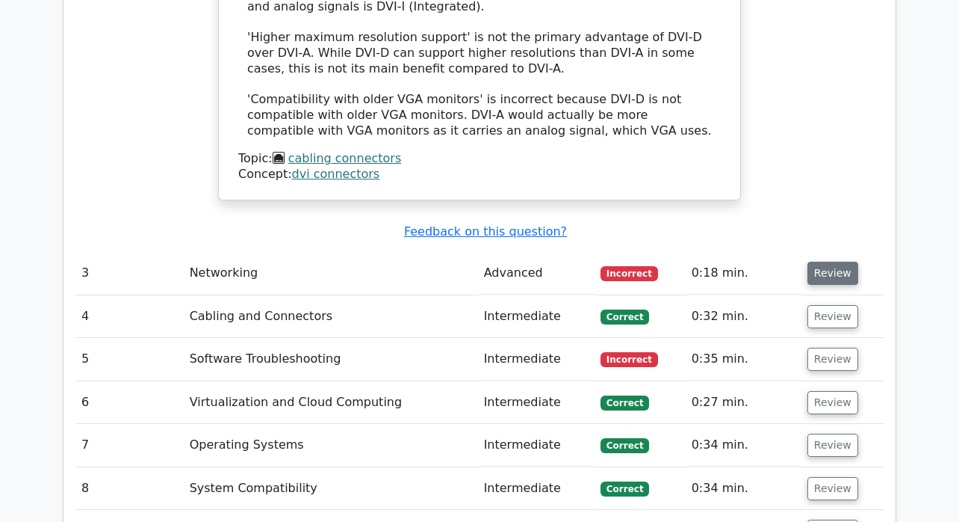
click at [833, 262] on button "Review" at bounding box center [833, 273] width 51 height 23
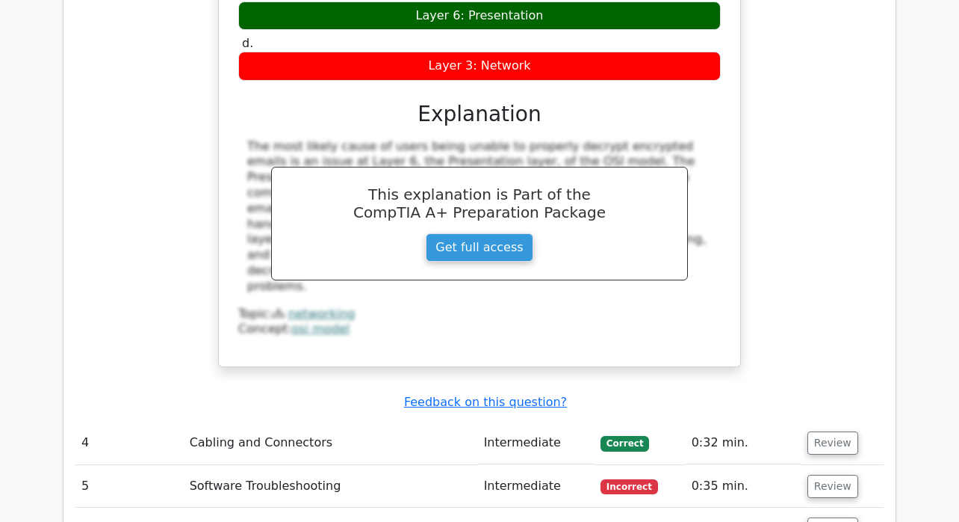
scroll to position [3461, 0]
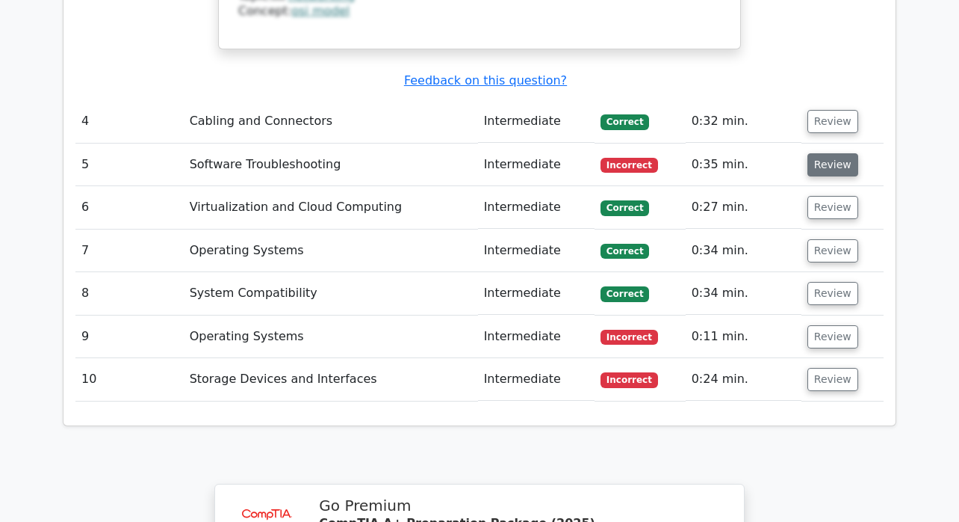
click at [836, 153] on button "Review" at bounding box center [833, 164] width 51 height 23
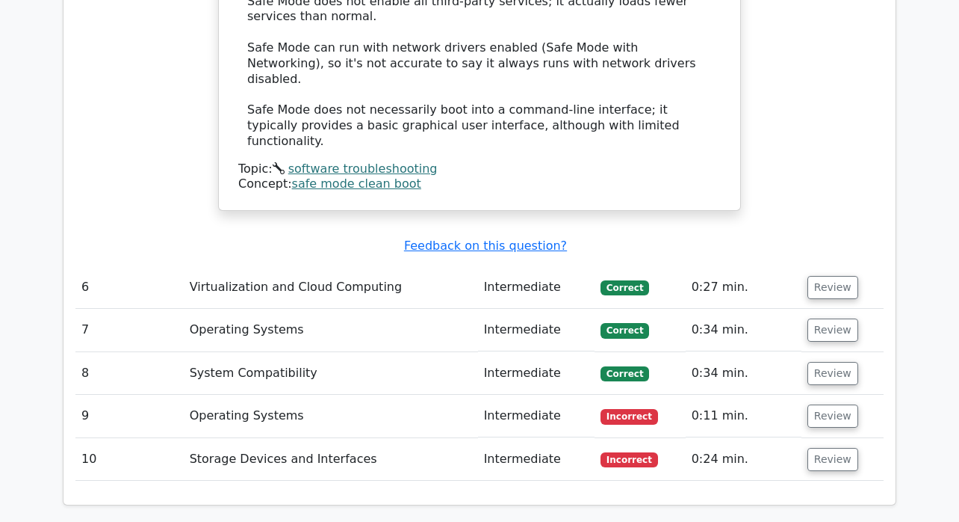
scroll to position [4279, 0]
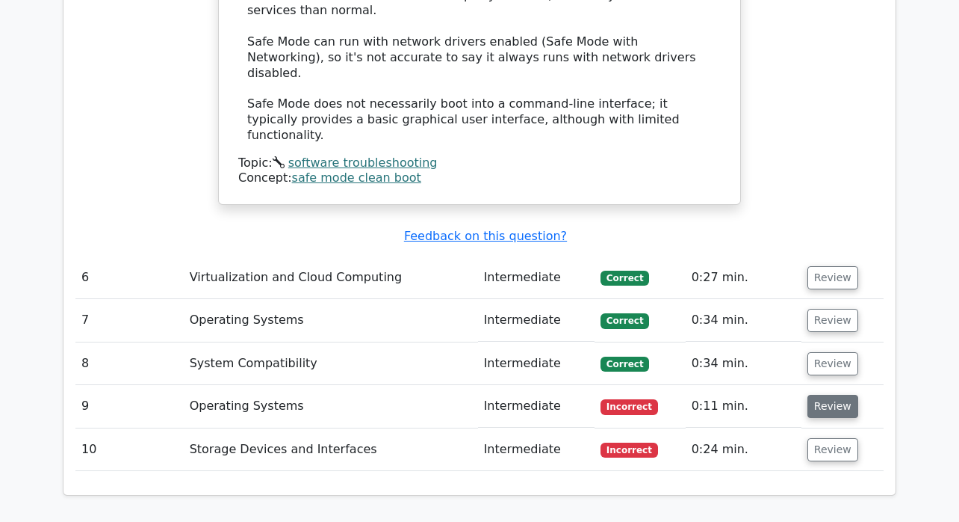
click at [843, 395] on button "Review" at bounding box center [833, 406] width 51 height 23
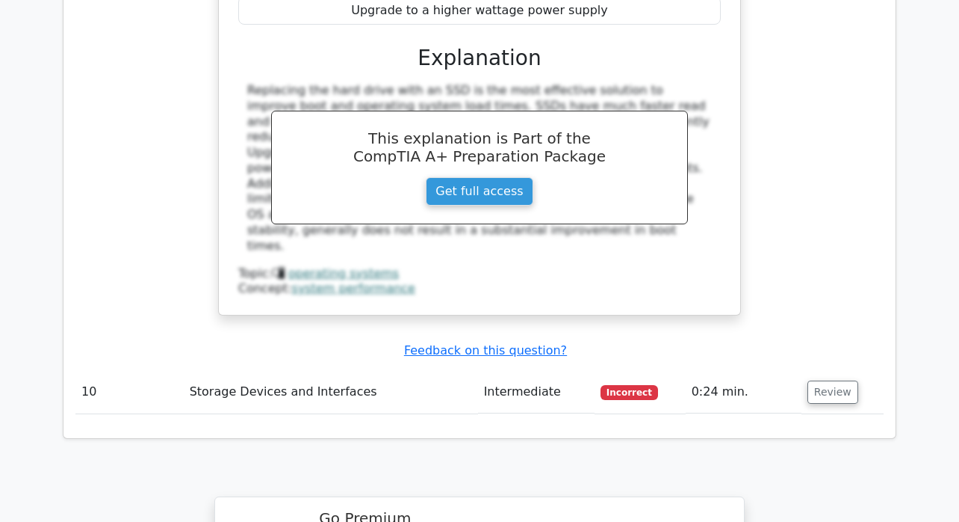
scroll to position [5037, 0]
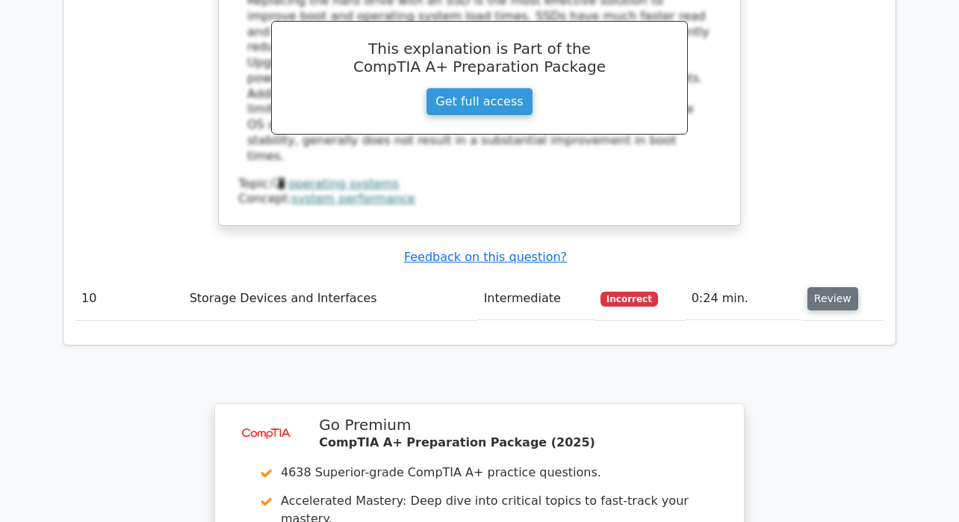
click at [836, 287] on button "Review" at bounding box center [833, 298] width 51 height 23
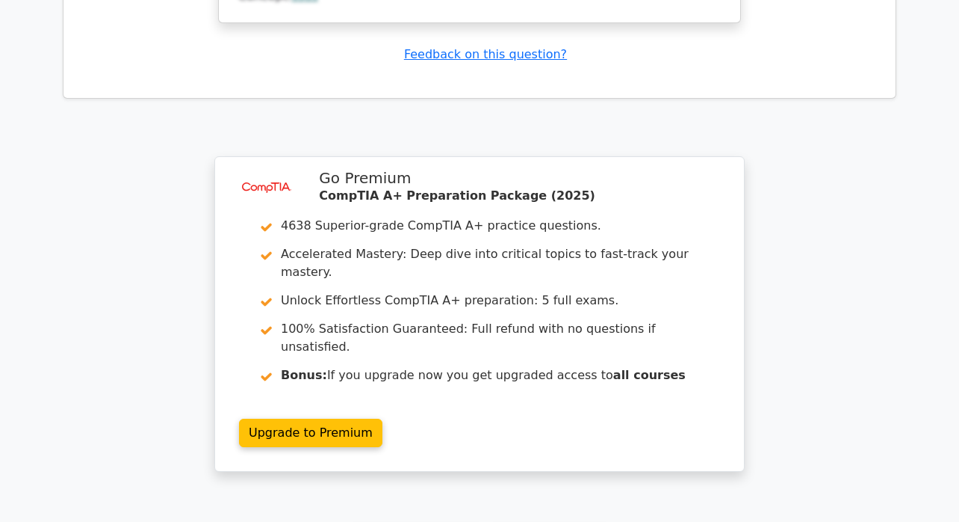
scroll to position [6123, 0]
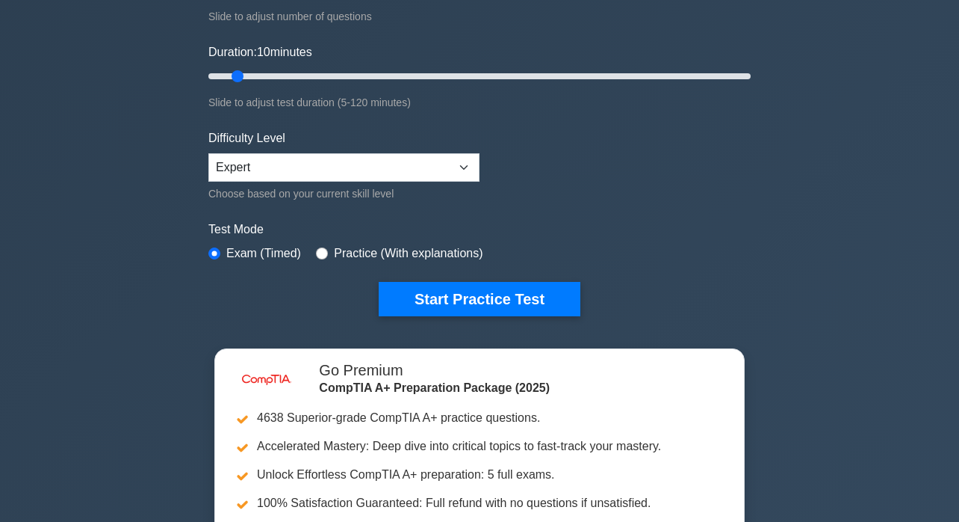
scroll to position [244, 0]
